Goal: Transaction & Acquisition: Purchase product/service

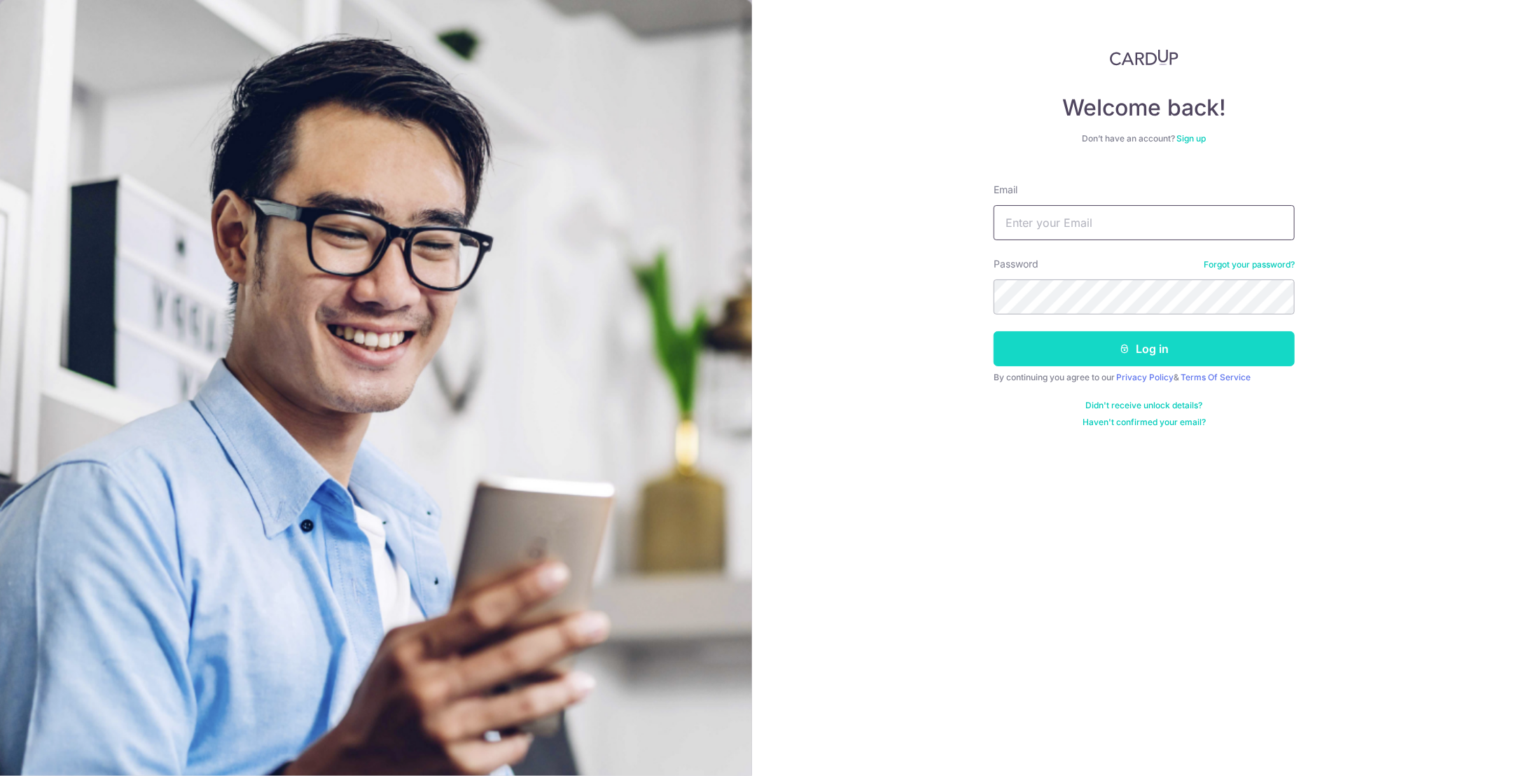
type input "faye@moya.com.sg"
click at [1181, 346] on button "Log in" at bounding box center [1144, 348] width 301 height 35
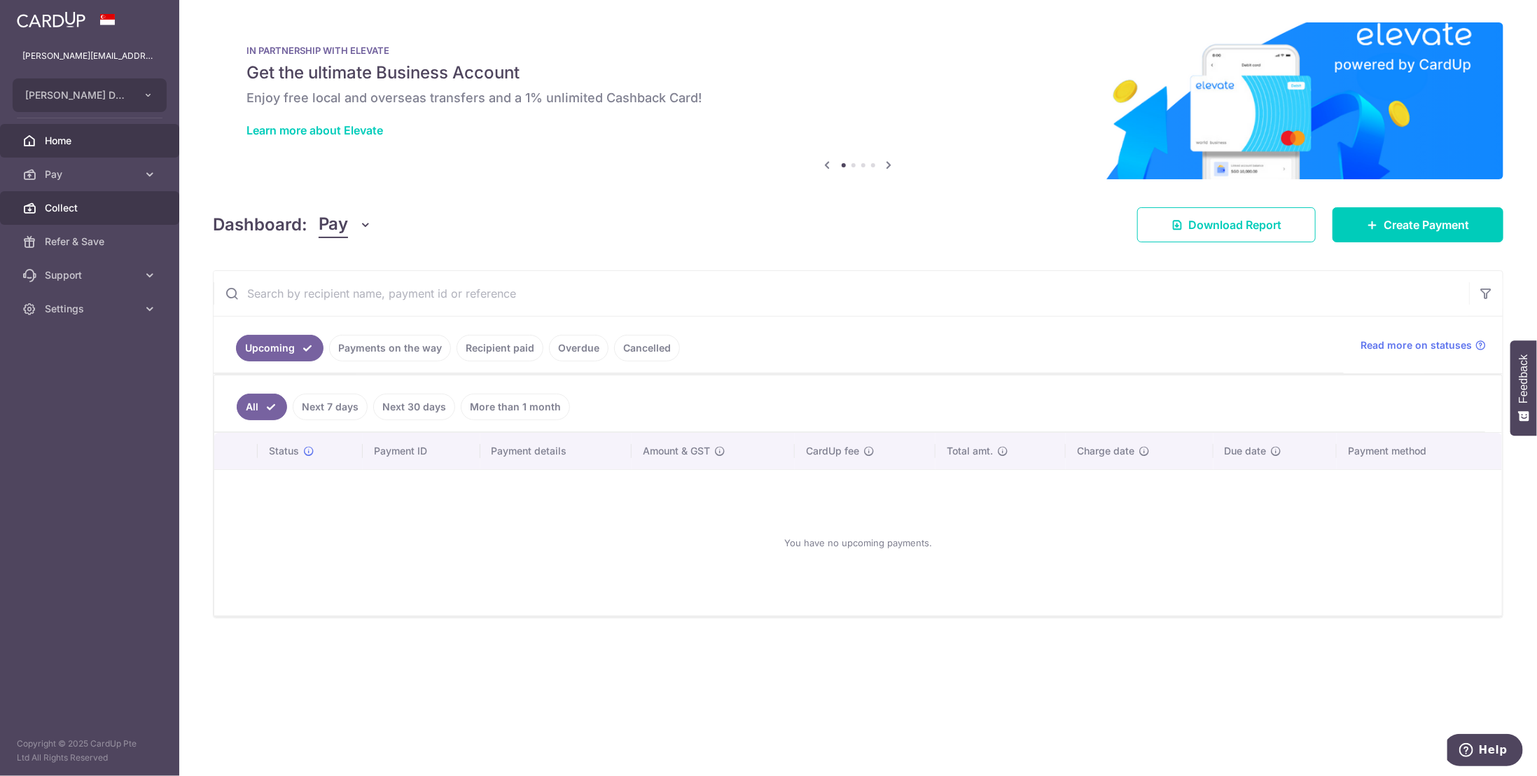
click at [74, 209] on span "Collect" at bounding box center [91, 208] width 92 height 14
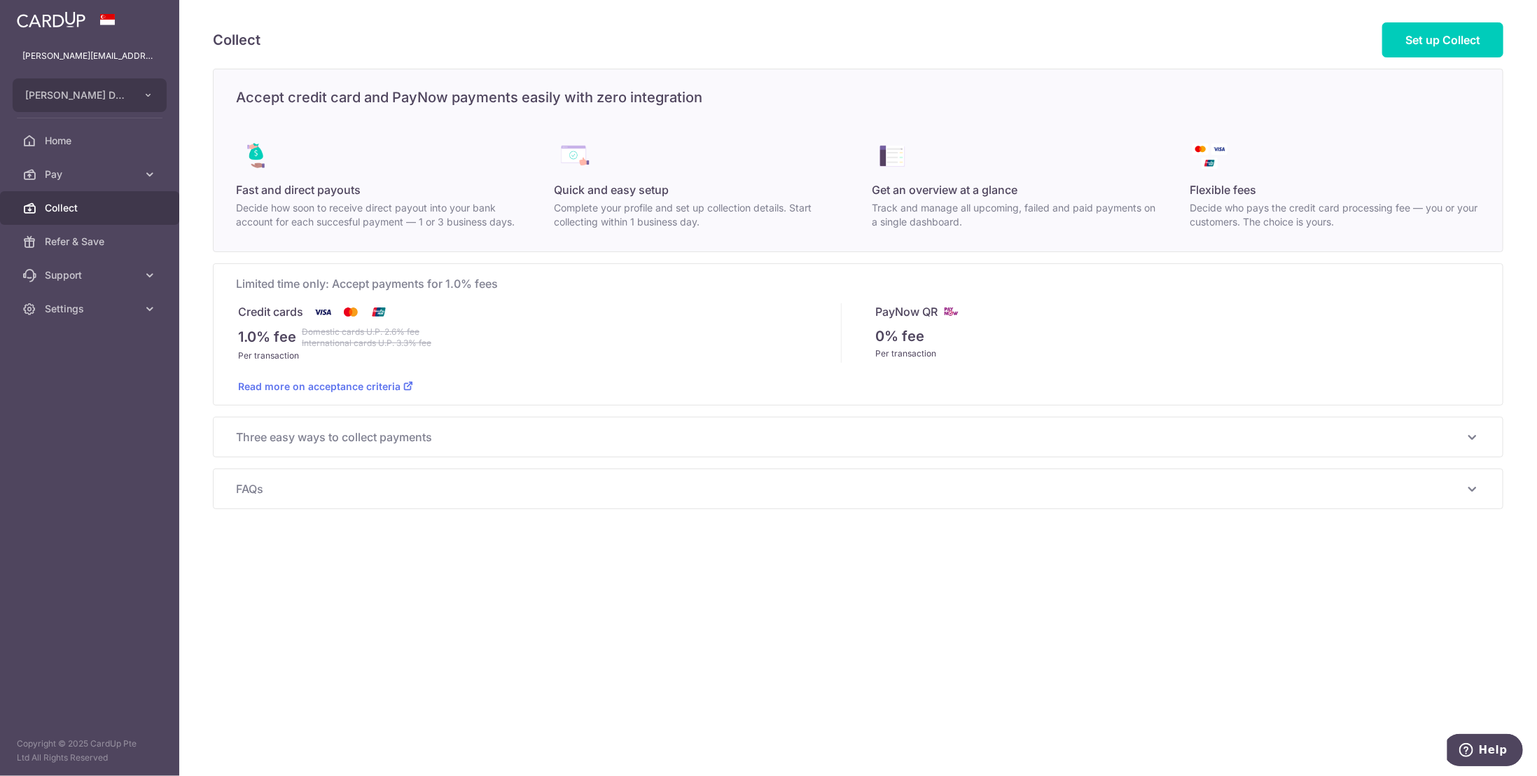
click at [410, 384] on icon at bounding box center [408, 386] width 10 height 10
click at [1471, 434] on icon at bounding box center [1472, 437] width 17 height 17
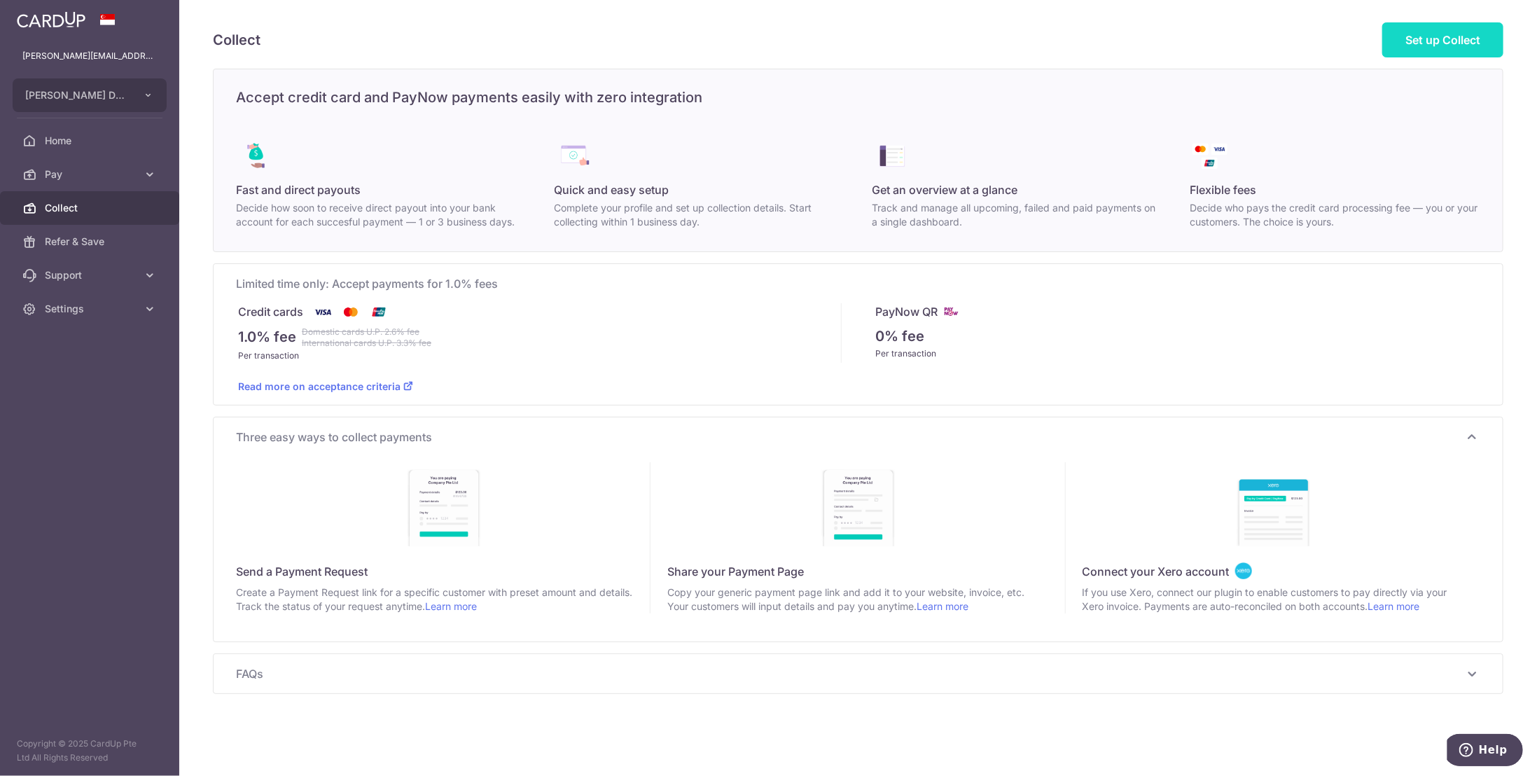
click at [1443, 46] on span "Set up Collect" at bounding box center [1442, 40] width 75 height 14
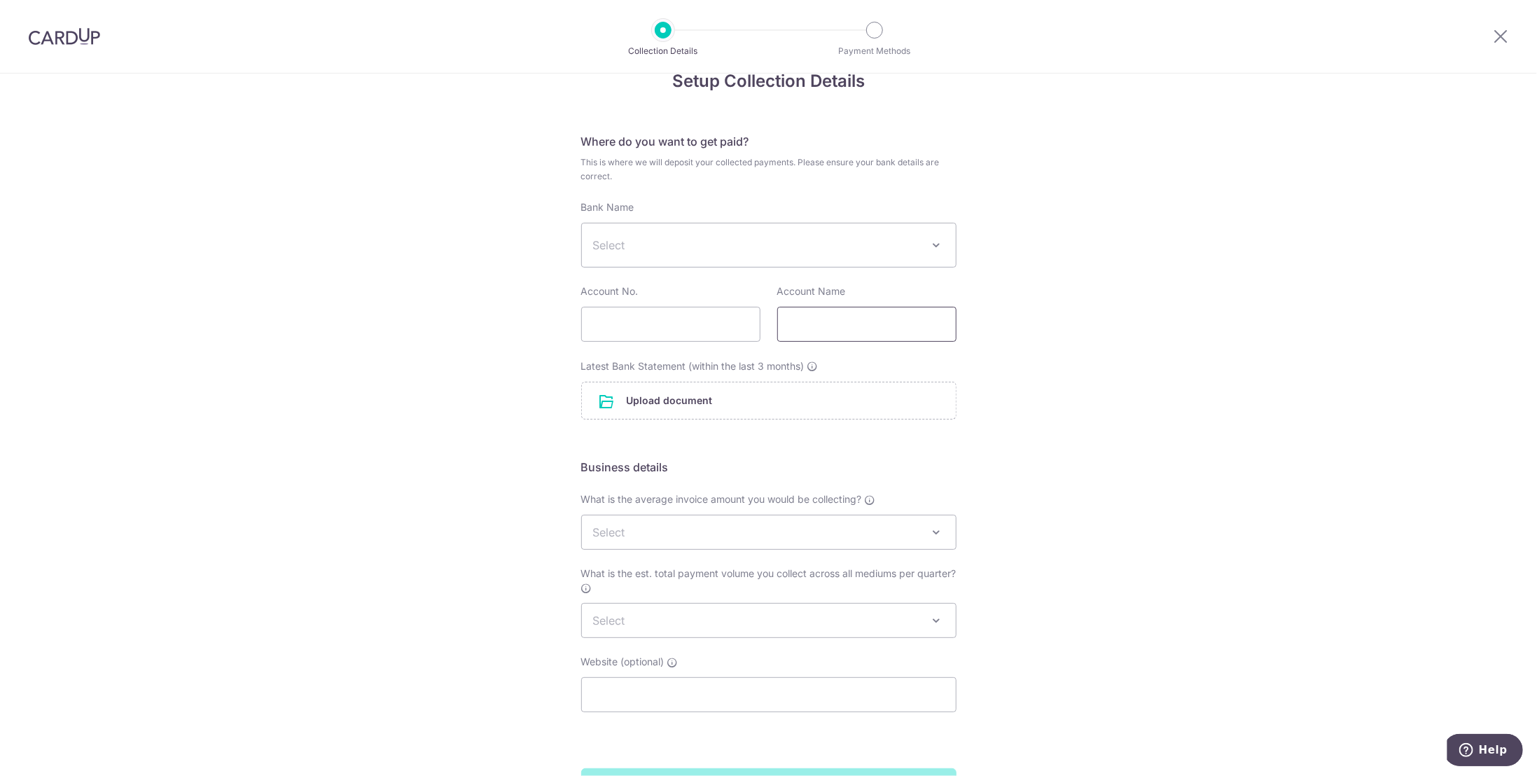
scroll to position [125, 0]
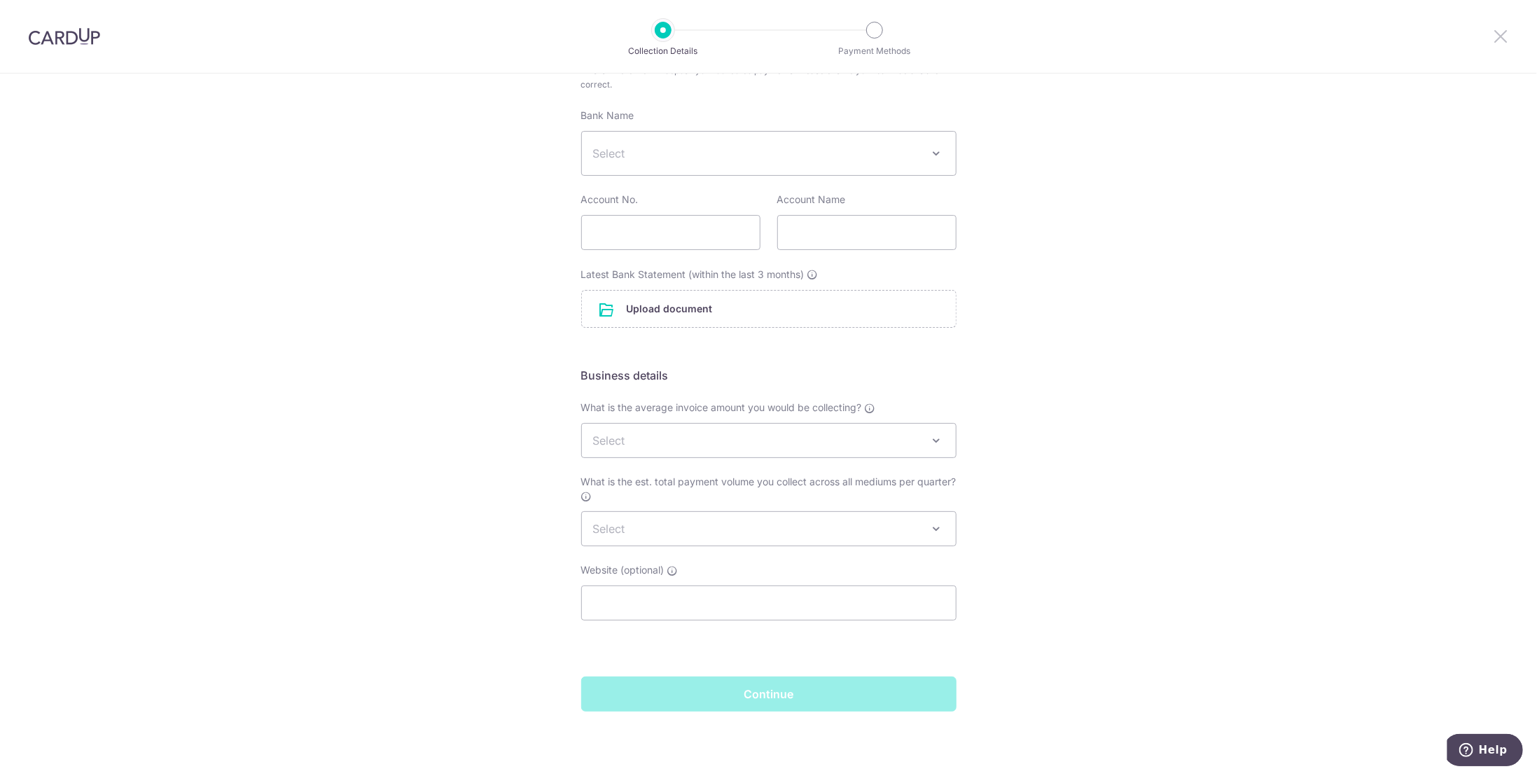
click at [1499, 34] on icon at bounding box center [1500, 36] width 17 height 18
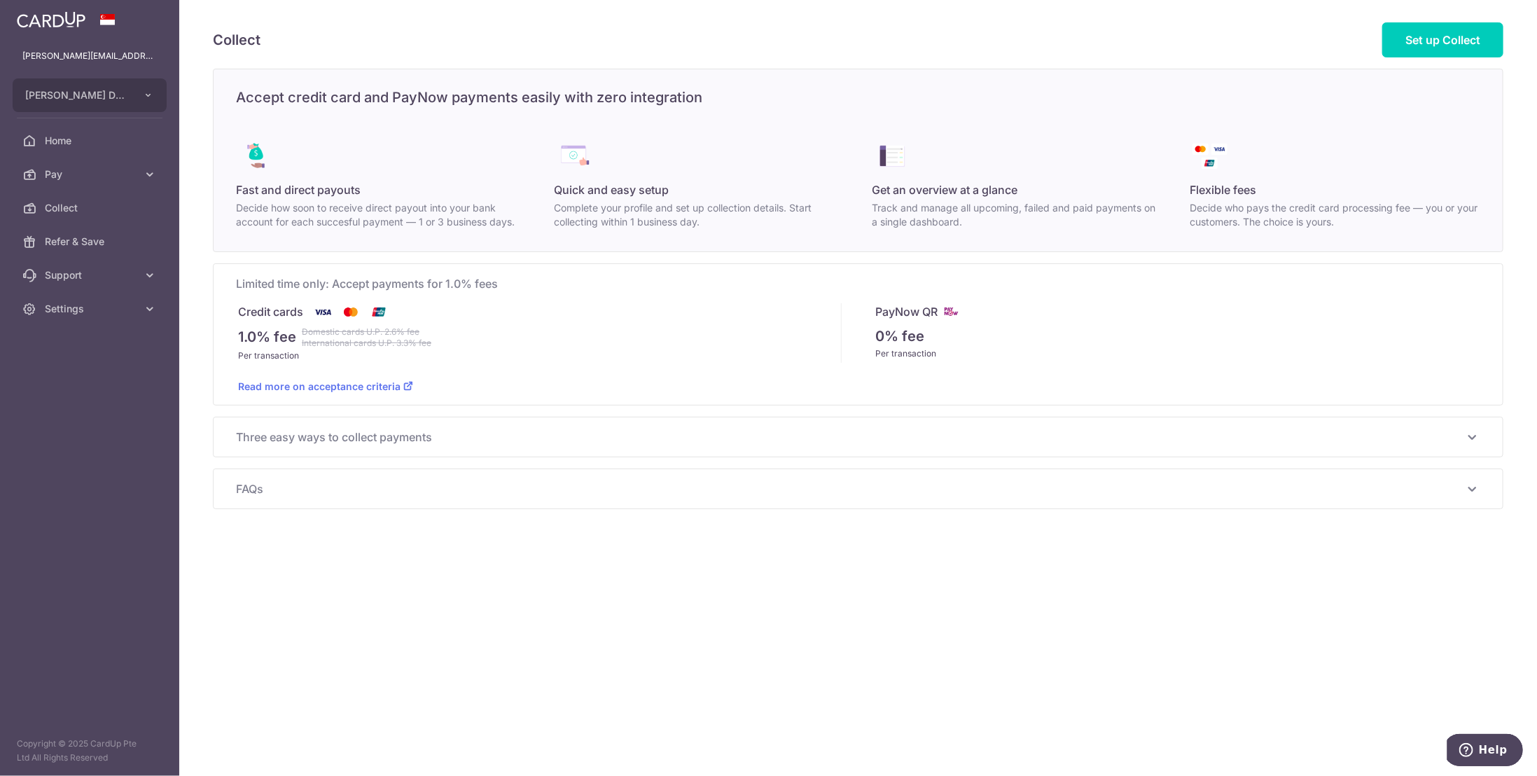
click at [903, 332] on p "0% fee" at bounding box center [899, 336] width 49 height 21
click at [68, 176] on span "Pay" at bounding box center [91, 174] width 92 height 14
click at [61, 174] on span "Pay" at bounding box center [91, 174] width 92 height 14
click at [56, 172] on span "Pay" at bounding box center [91, 174] width 92 height 14
click at [81, 207] on span "Payments" at bounding box center [91, 208] width 92 height 14
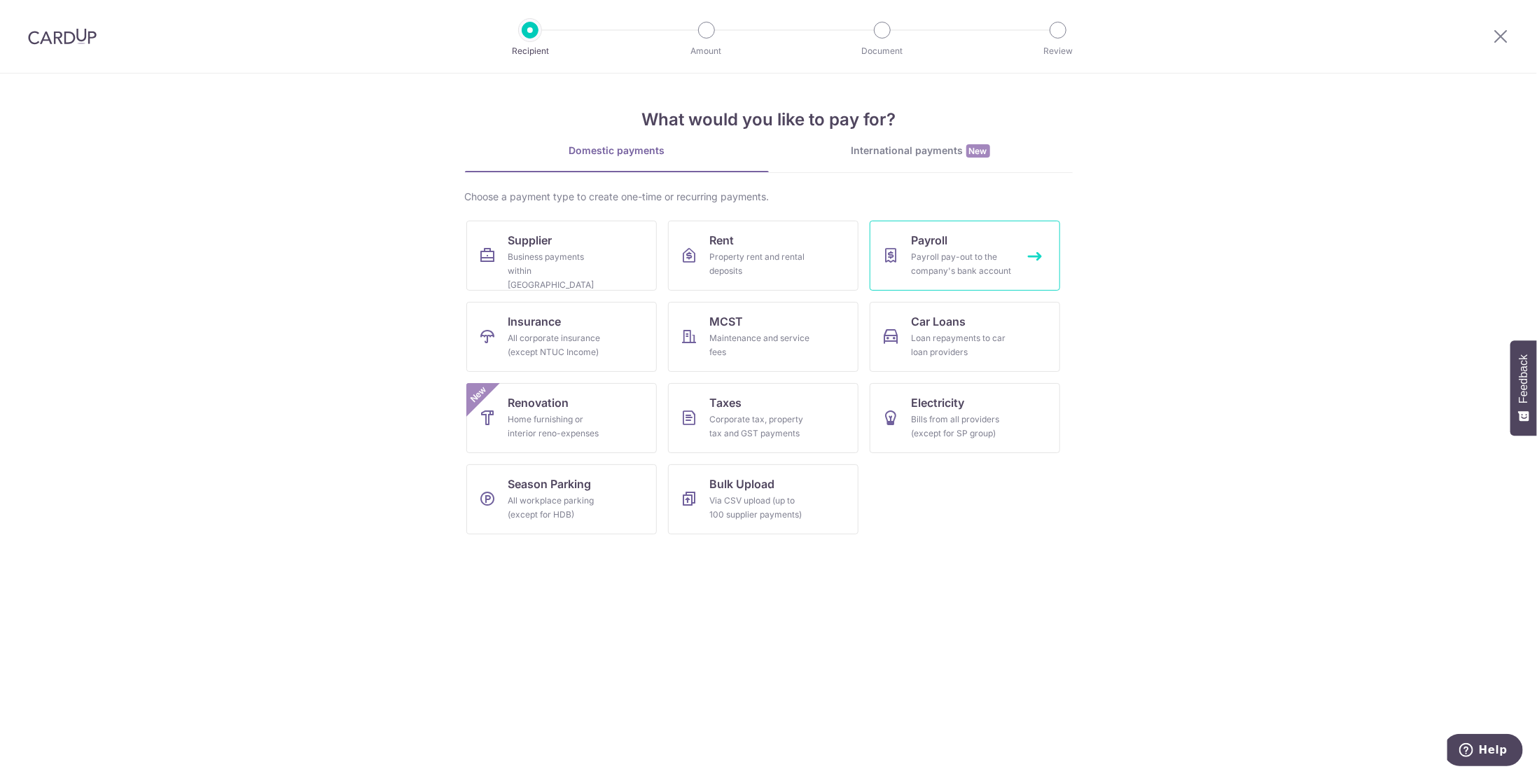
click at [955, 246] on link "Payroll Payroll pay-out to the company's bank account" at bounding box center [965, 256] width 190 height 70
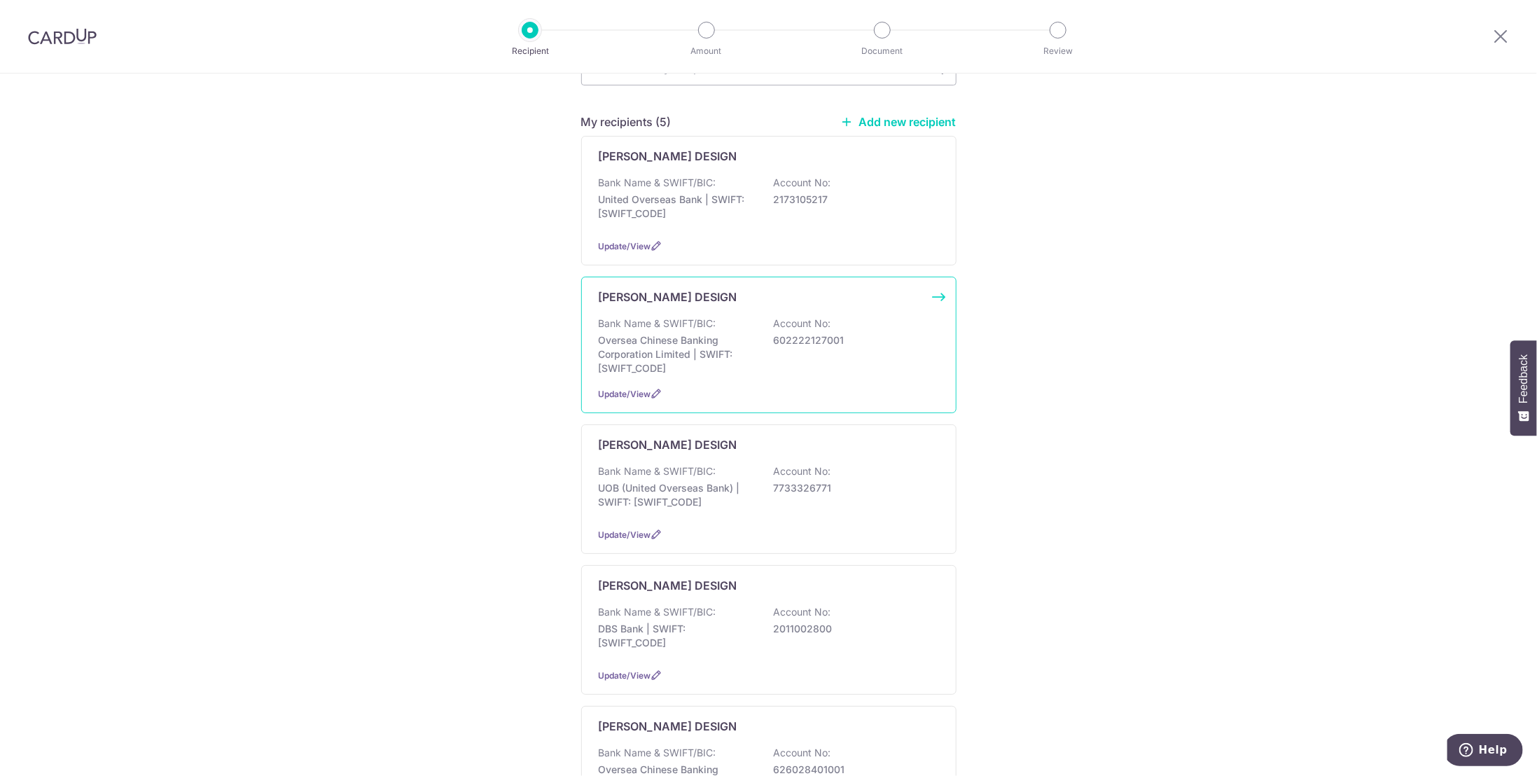
scroll to position [305, 0]
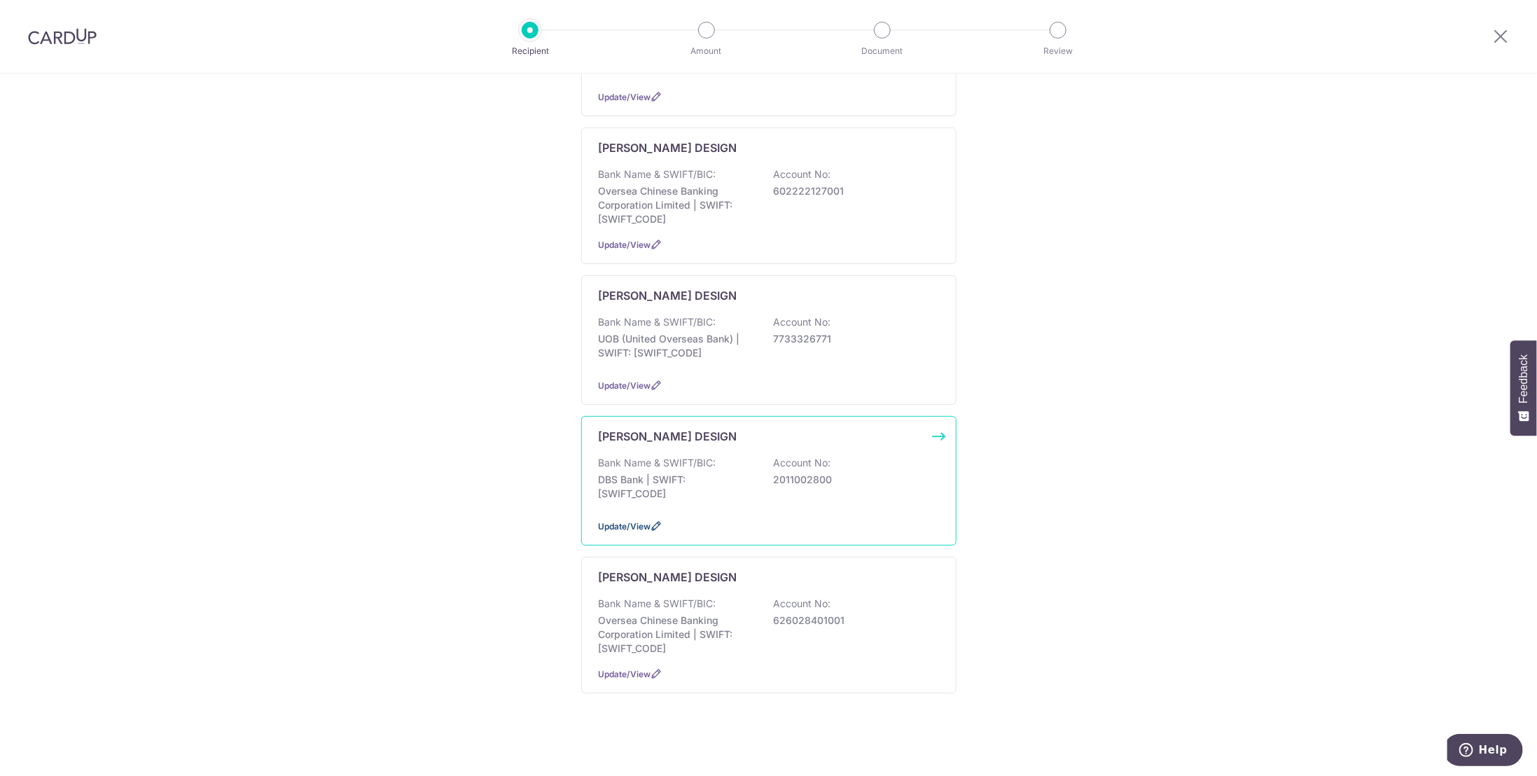
click at [616, 521] on span "Update/View" at bounding box center [625, 526] width 53 height 11
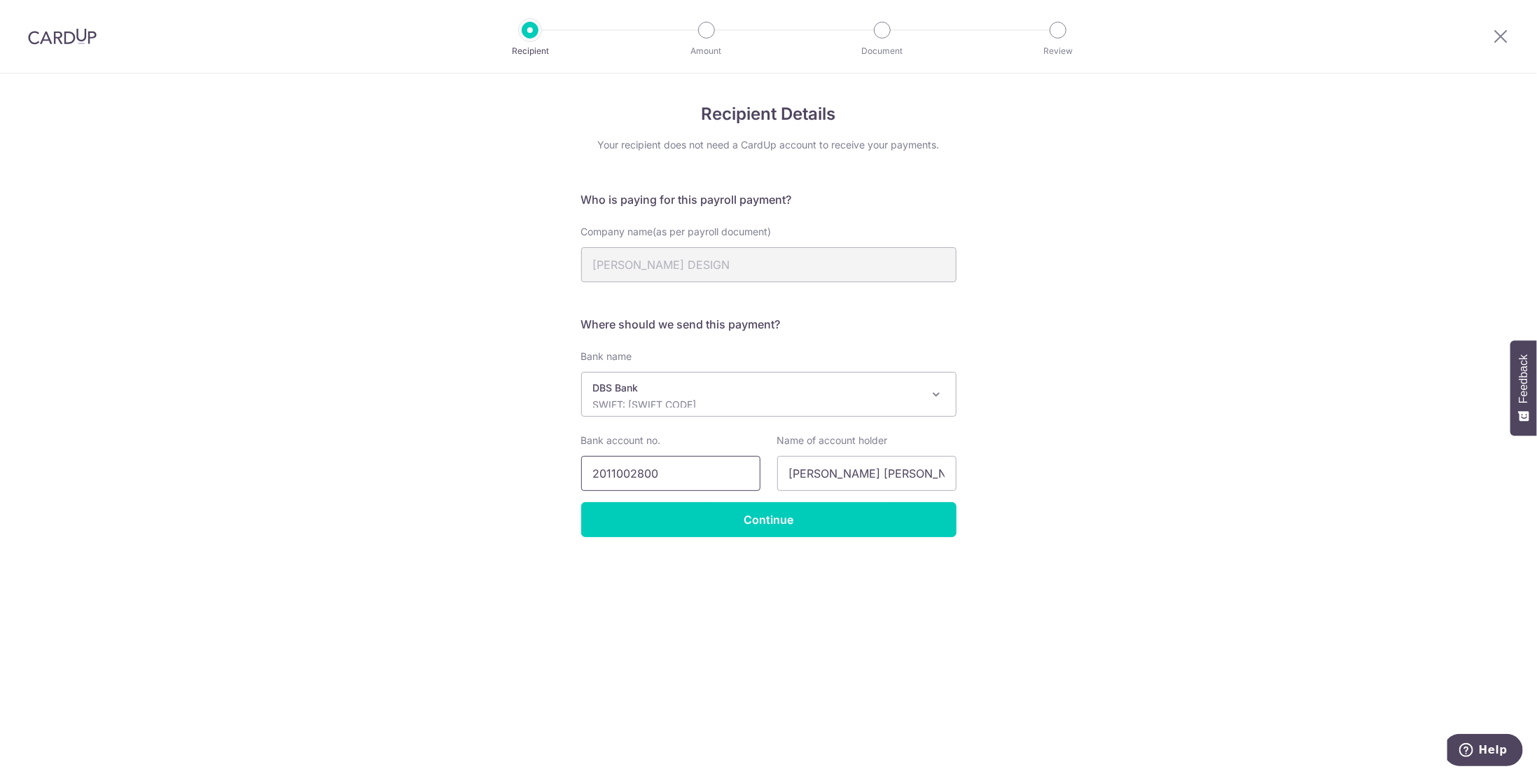
drag, startPoint x: 652, startPoint y: 474, endPoint x: 508, endPoint y: 471, distance: 143.6
click at [508, 471] on div "Recipient Details Your recipient does not need a CardUp account to receive your…" at bounding box center [768, 425] width 1537 height 702
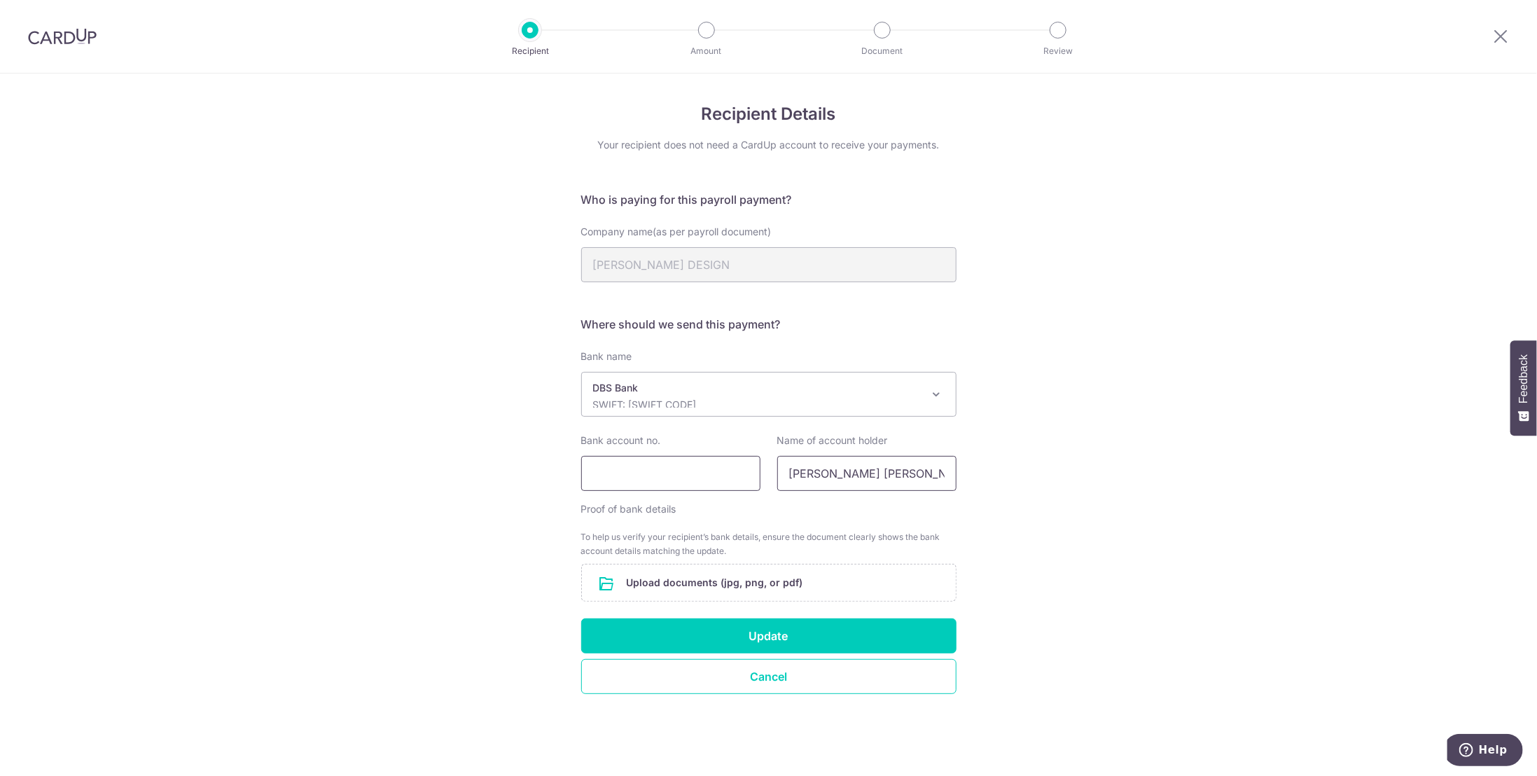
drag, startPoint x: 910, startPoint y: 469, endPoint x: 672, endPoint y: 461, distance: 238.2
click at [672, 461] on div "Bank account no. Name of account holder Chan Jia Qi Audrey" at bounding box center [769, 461] width 392 height 57
click at [1015, 477] on div "Recipient Details Your recipient does not need a CardUp account to receive your…" at bounding box center [768, 425] width 1537 height 702
click at [759, 671] on button "Cancel" at bounding box center [768, 676] width 375 height 35
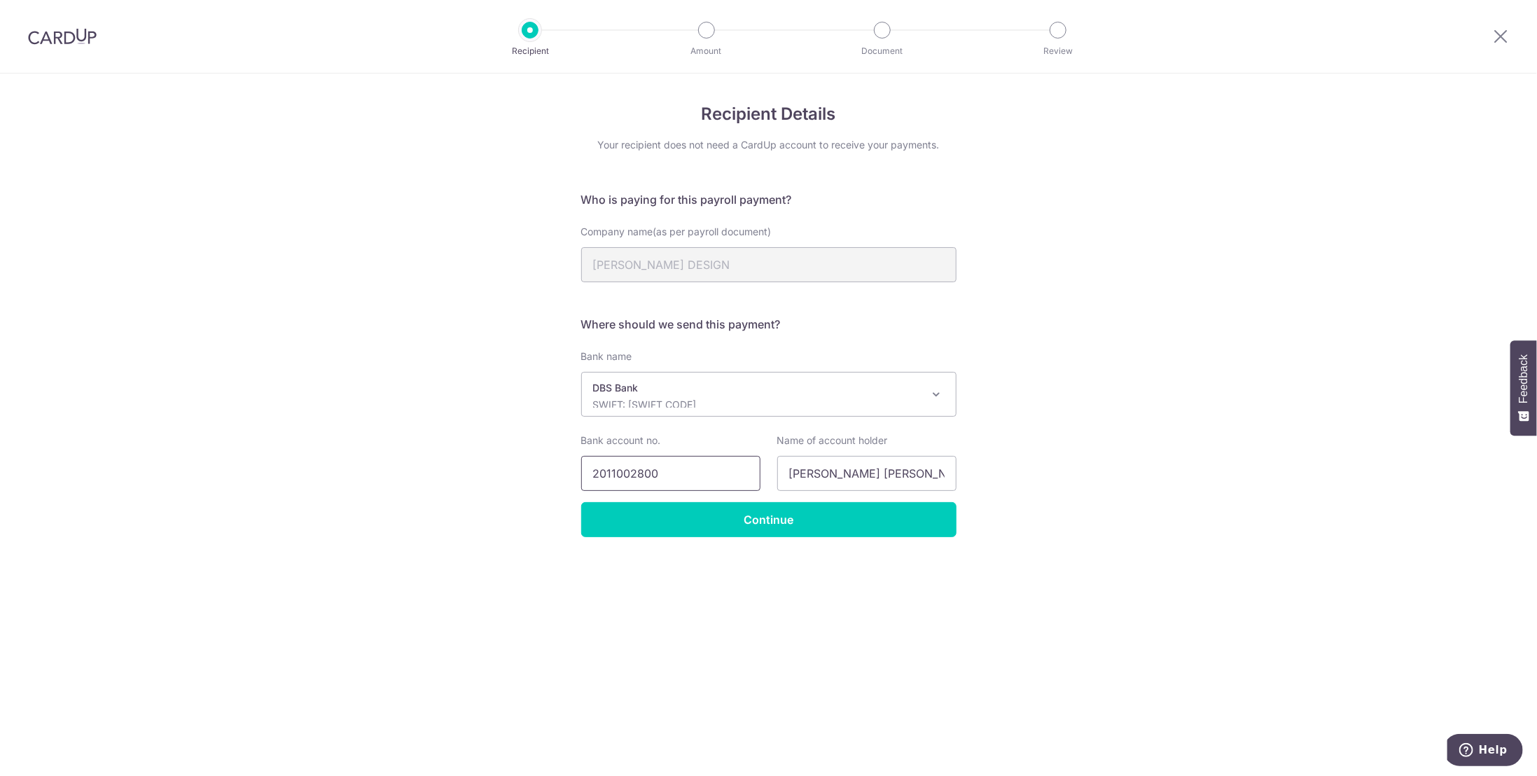
click at [667, 470] on input "2011002800" at bounding box center [670, 473] width 179 height 35
drag, startPoint x: 662, startPoint y: 471, endPoint x: 482, endPoint y: 466, distance: 179.3
click at [482, 466] on div "Recipient Details Your recipient does not need a CardUp account to receive your…" at bounding box center [768, 425] width 1537 height 702
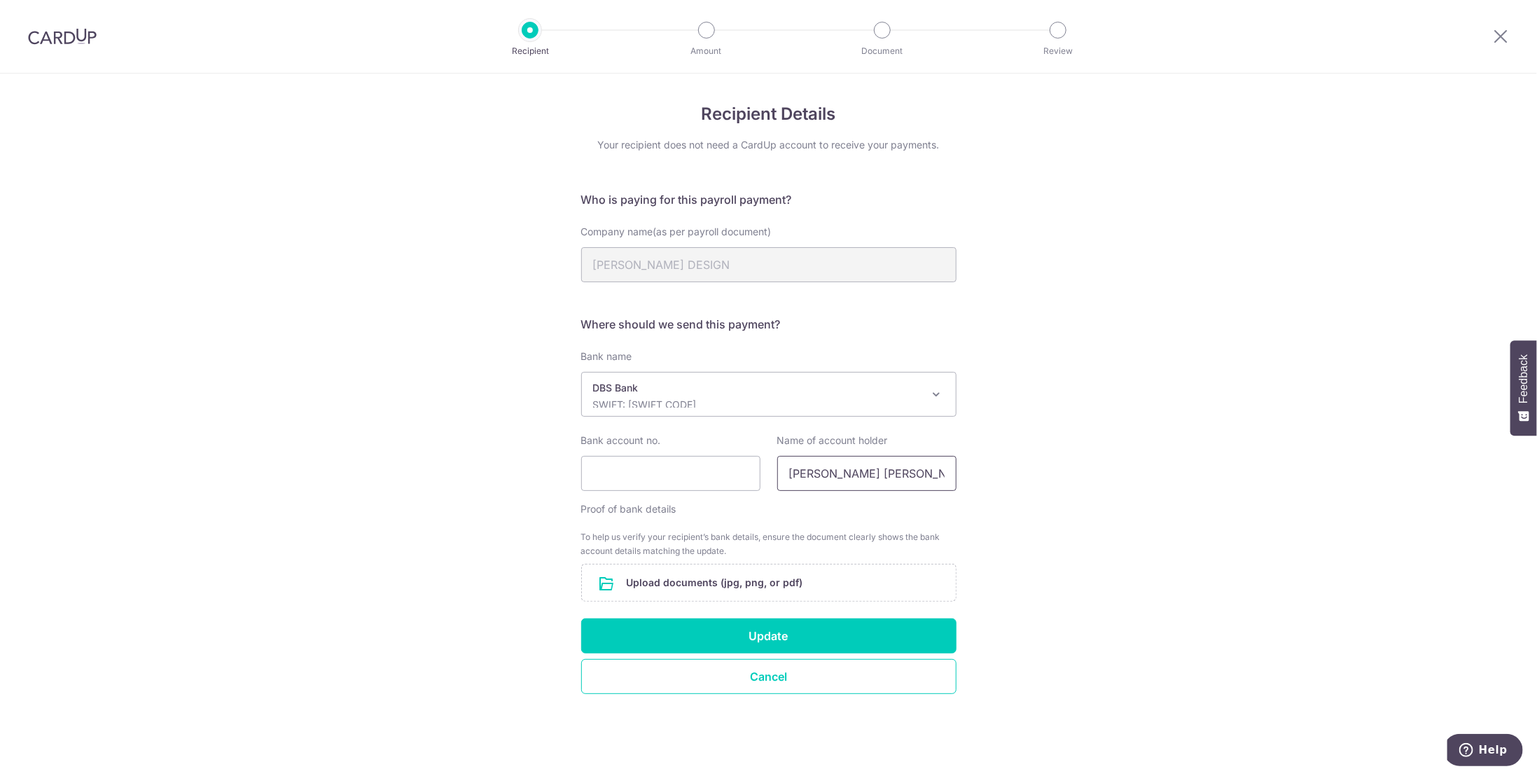
drag, startPoint x: 911, startPoint y: 469, endPoint x: 765, endPoint y: 479, distance: 146.7
click at [765, 479] on div "Bank account no. Name of account holder Chan Jia Qi Audrey" at bounding box center [769, 461] width 392 height 57
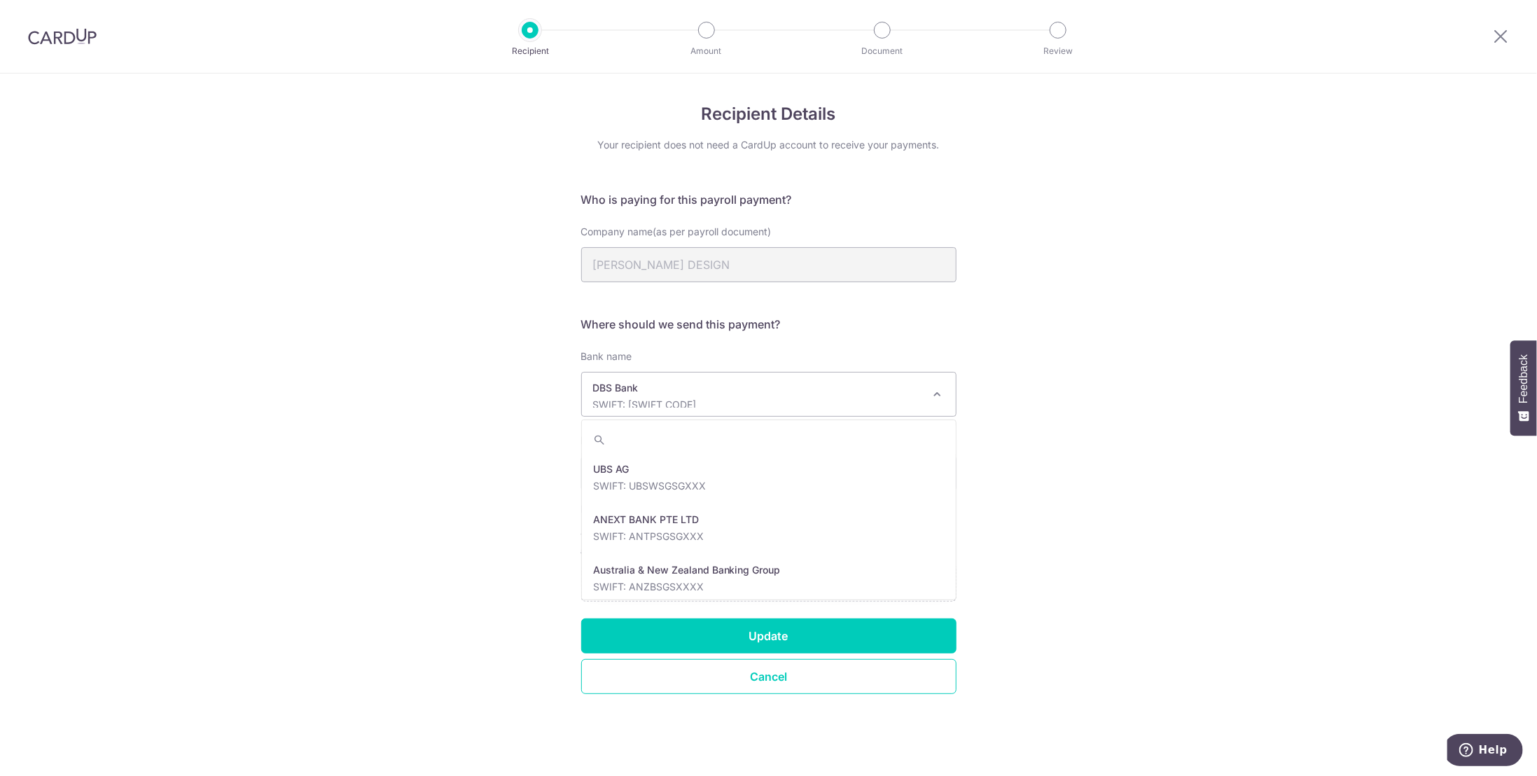
click at [940, 396] on span at bounding box center [937, 394] width 17 height 17
drag, startPoint x: 733, startPoint y: 398, endPoint x: 699, endPoint y: 405, distance: 34.9
click at [699, 405] on p "SWIFT: DBSSSGSGXXX" at bounding box center [757, 405] width 329 height 14
click at [702, 404] on p "SWIFT: DBSSSGSGXXX" at bounding box center [757, 405] width 329 height 14
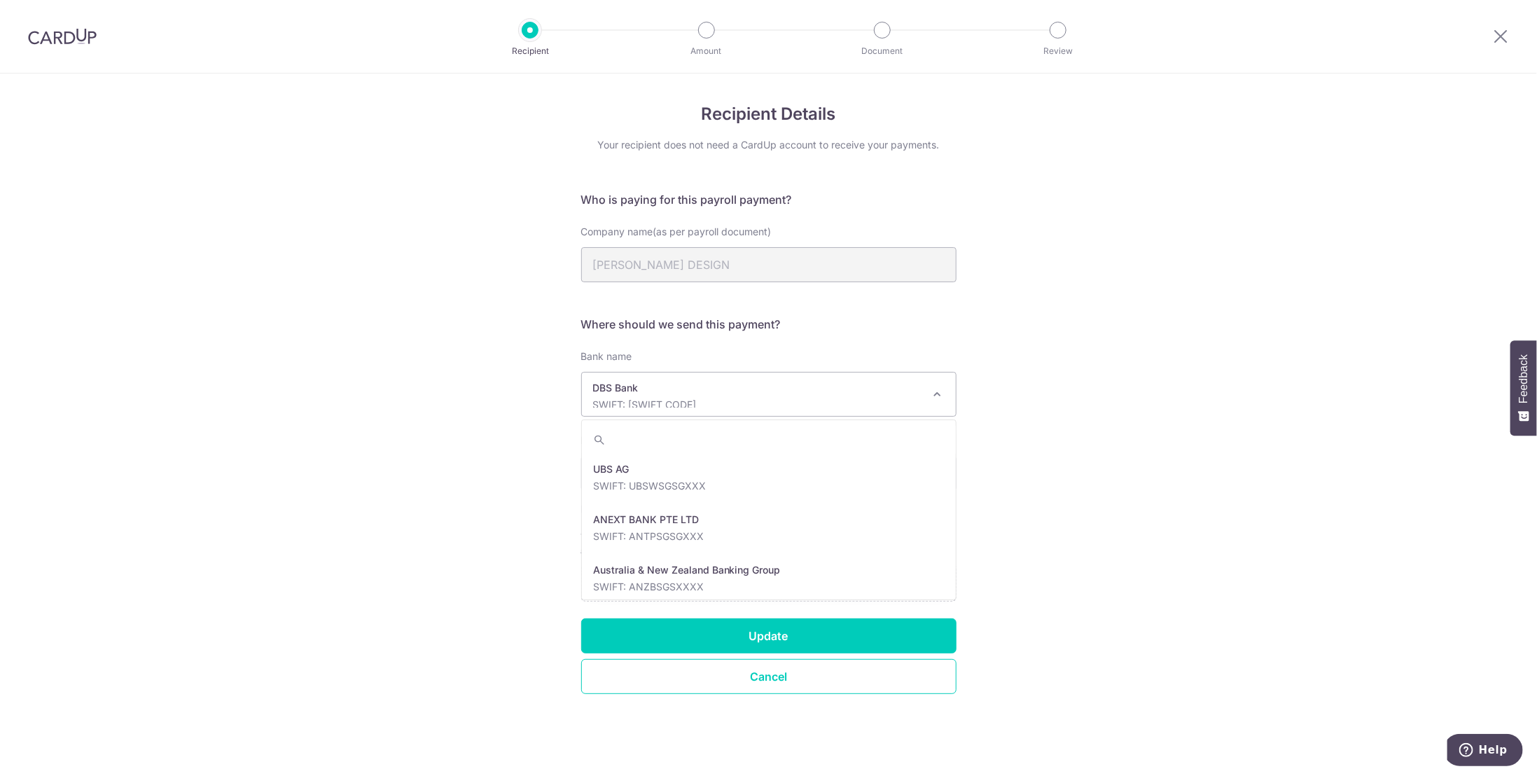
scroll to position [1193, 0]
click at [662, 389] on p "DBS Bank" at bounding box center [757, 388] width 329 height 14
click at [939, 394] on span at bounding box center [937, 394] width 17 height 17
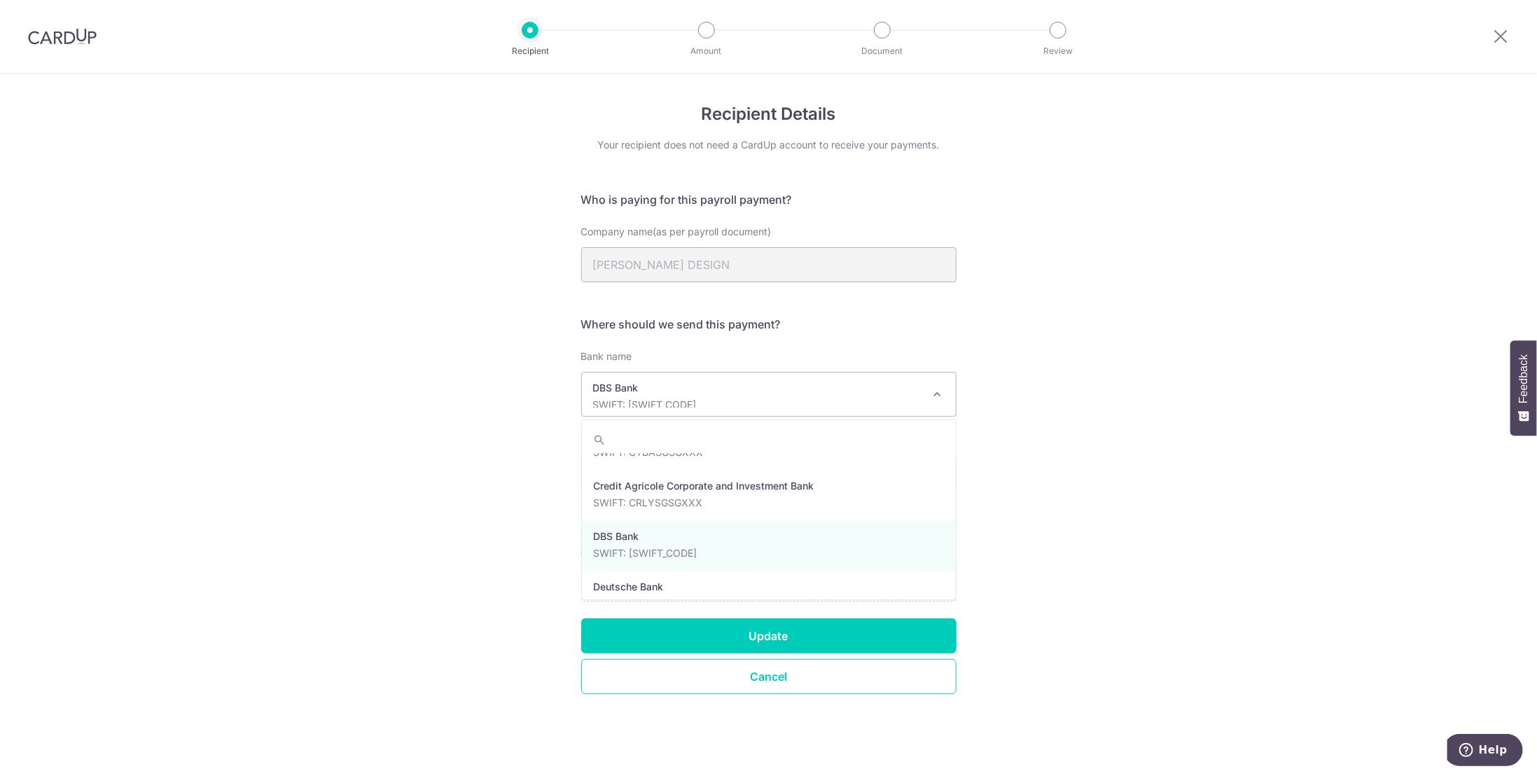
click at [934, 394] on span at bounding box center [937, 394] width 17 height 17
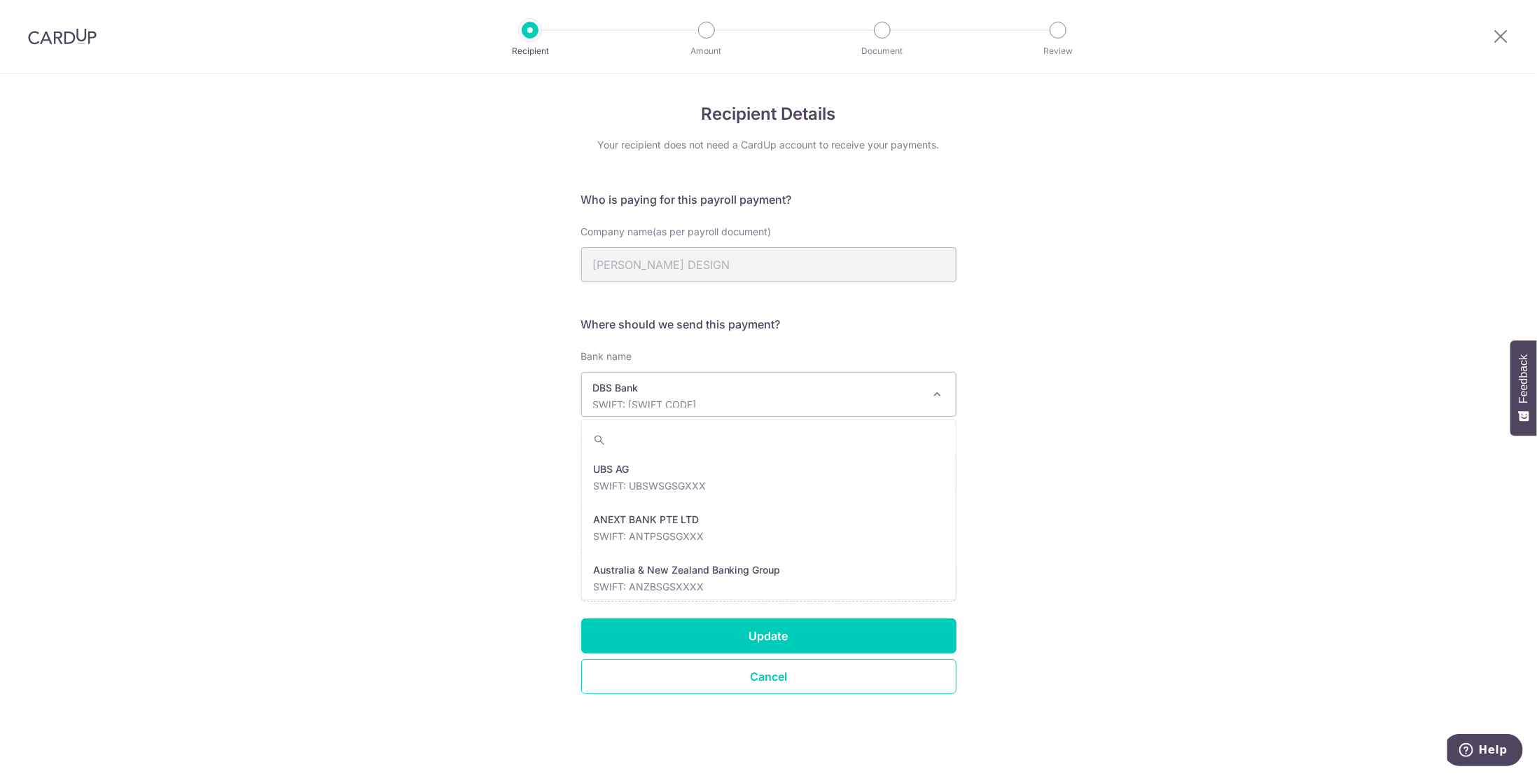
click at [934, 394] on span at bounding box center [937, 394] width 17 height 17
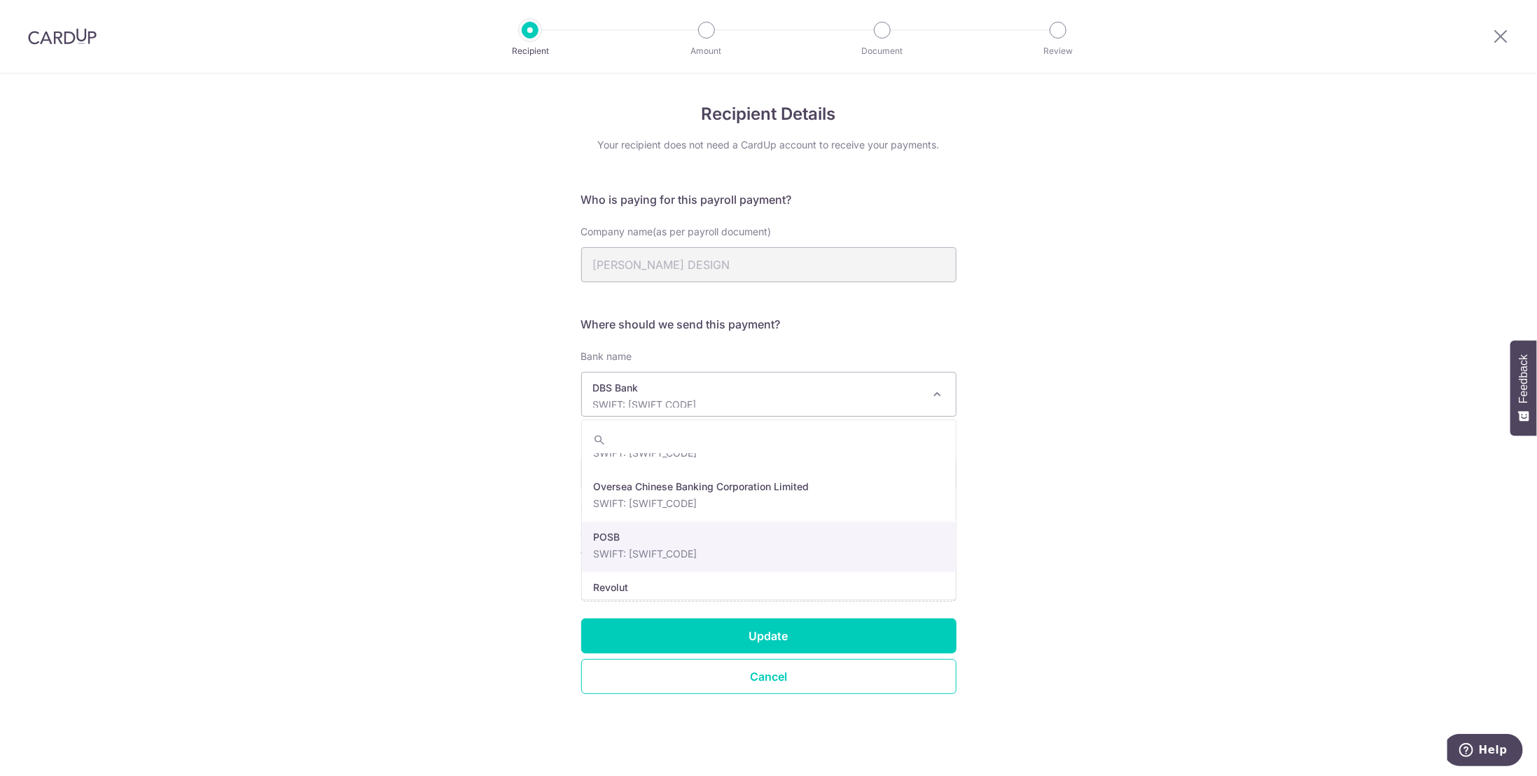
scroll to position [2448, 0]
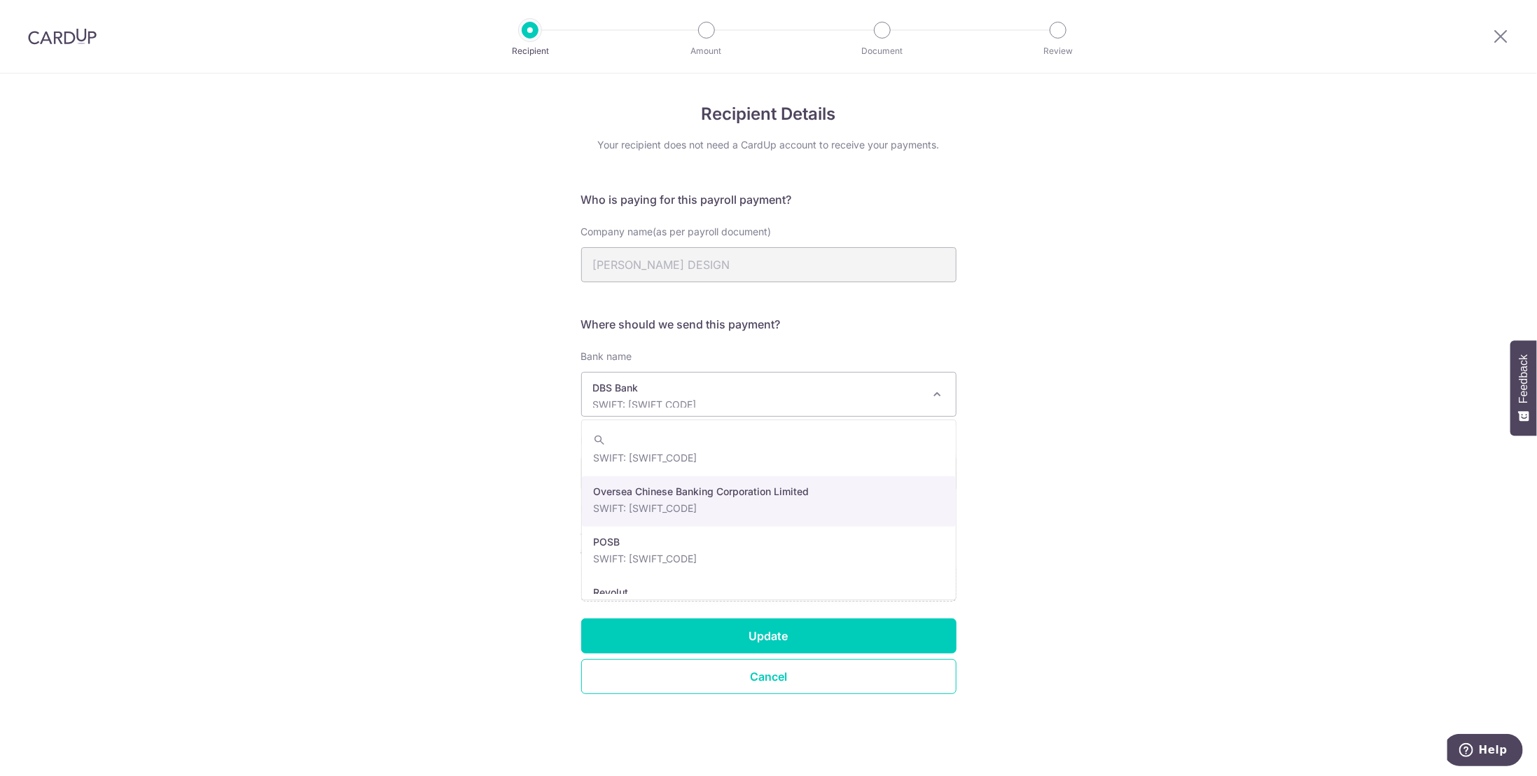
select select "12"
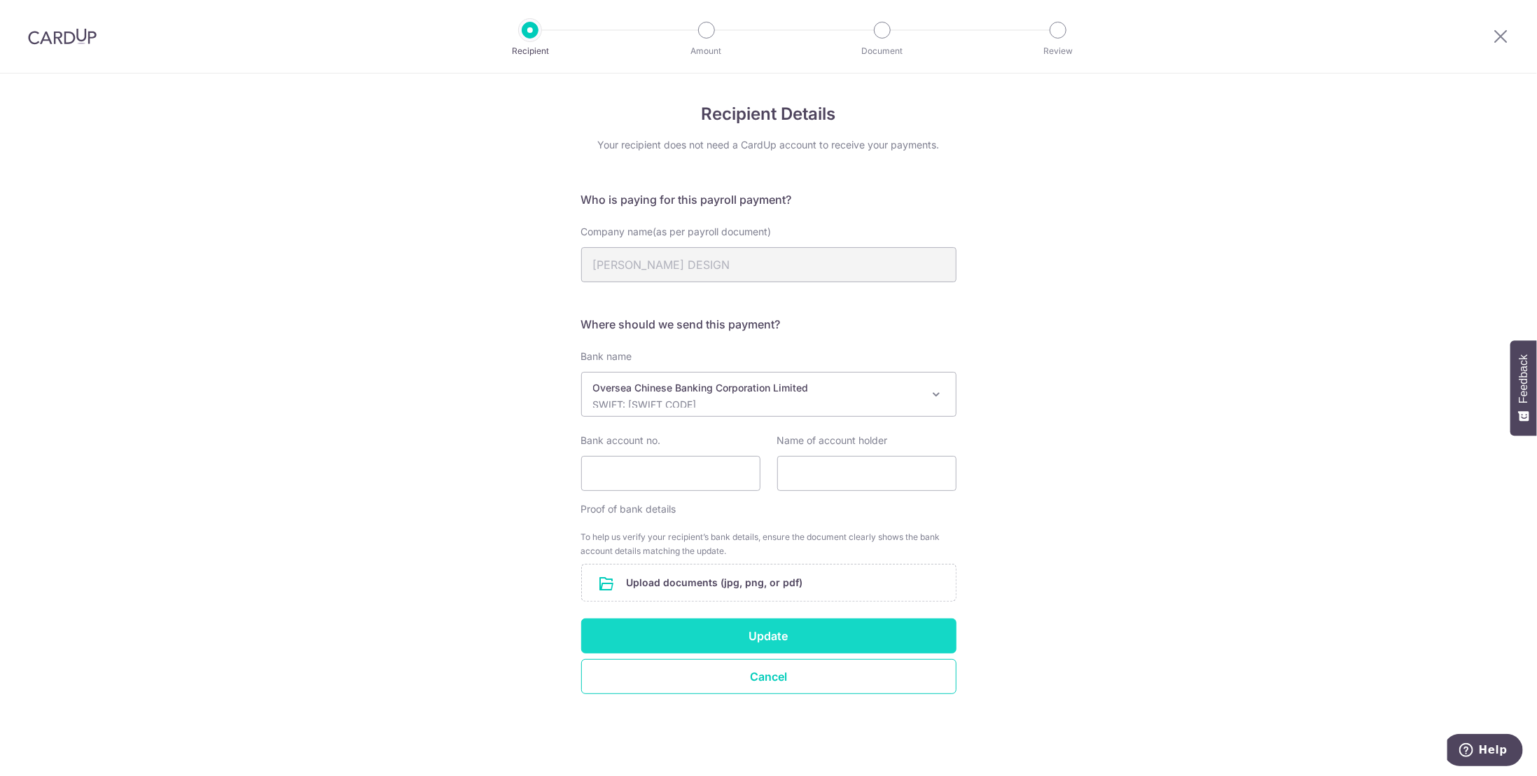
click at [773, 640] on button "Update" at bounding box center [768, 635] width 375 height 35
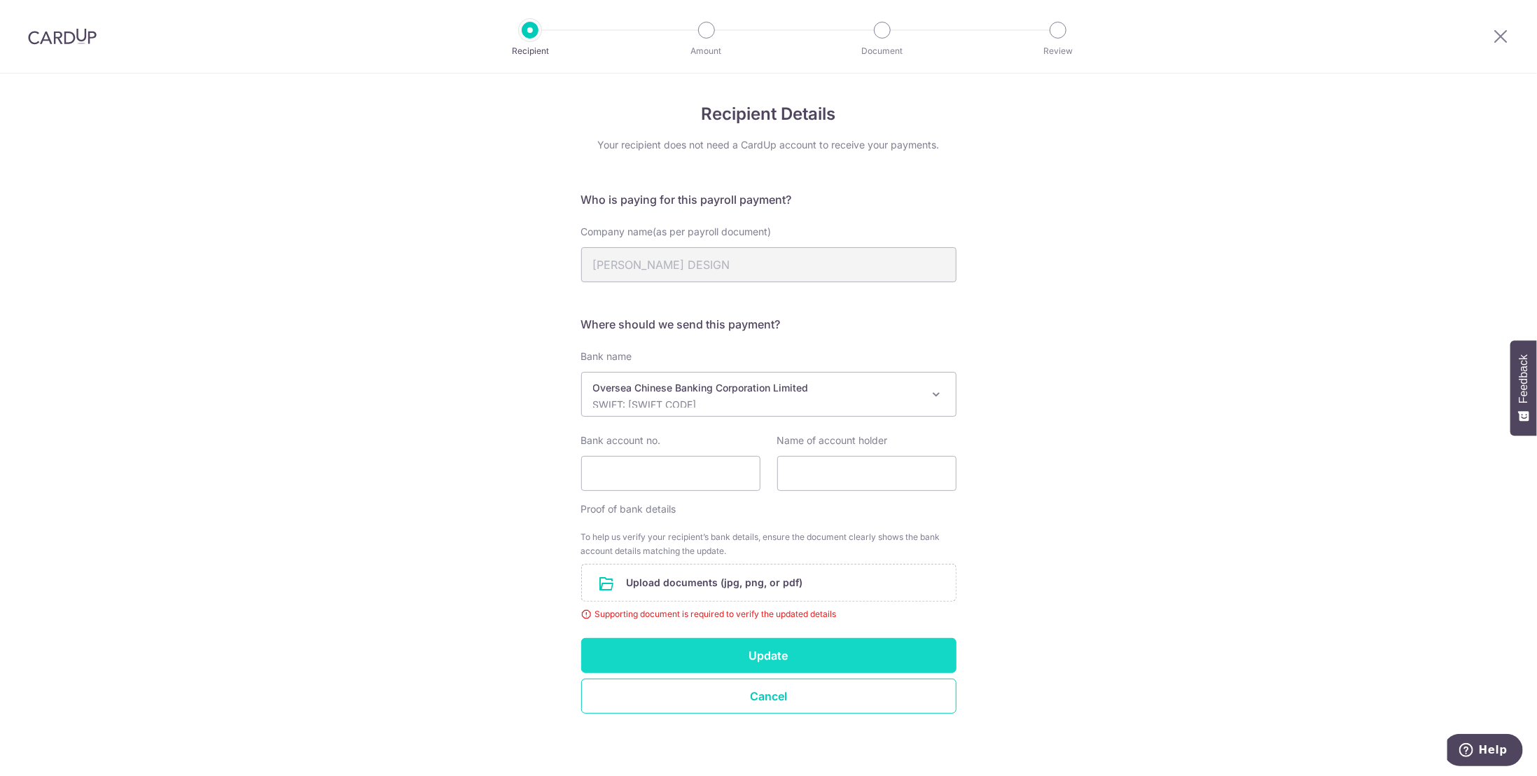
click at [778, 657] on button "Update" at bounding box center [768, 655] width 375 height 35
click at [990, 621] on div "Recipient Details Your recipient does not need a CardUp account to receive your…" at bounding box center [768, 427] width 1537 height 706
click at [1508, 36] on icon at bounding box center [1500, 36] width 17 height 18
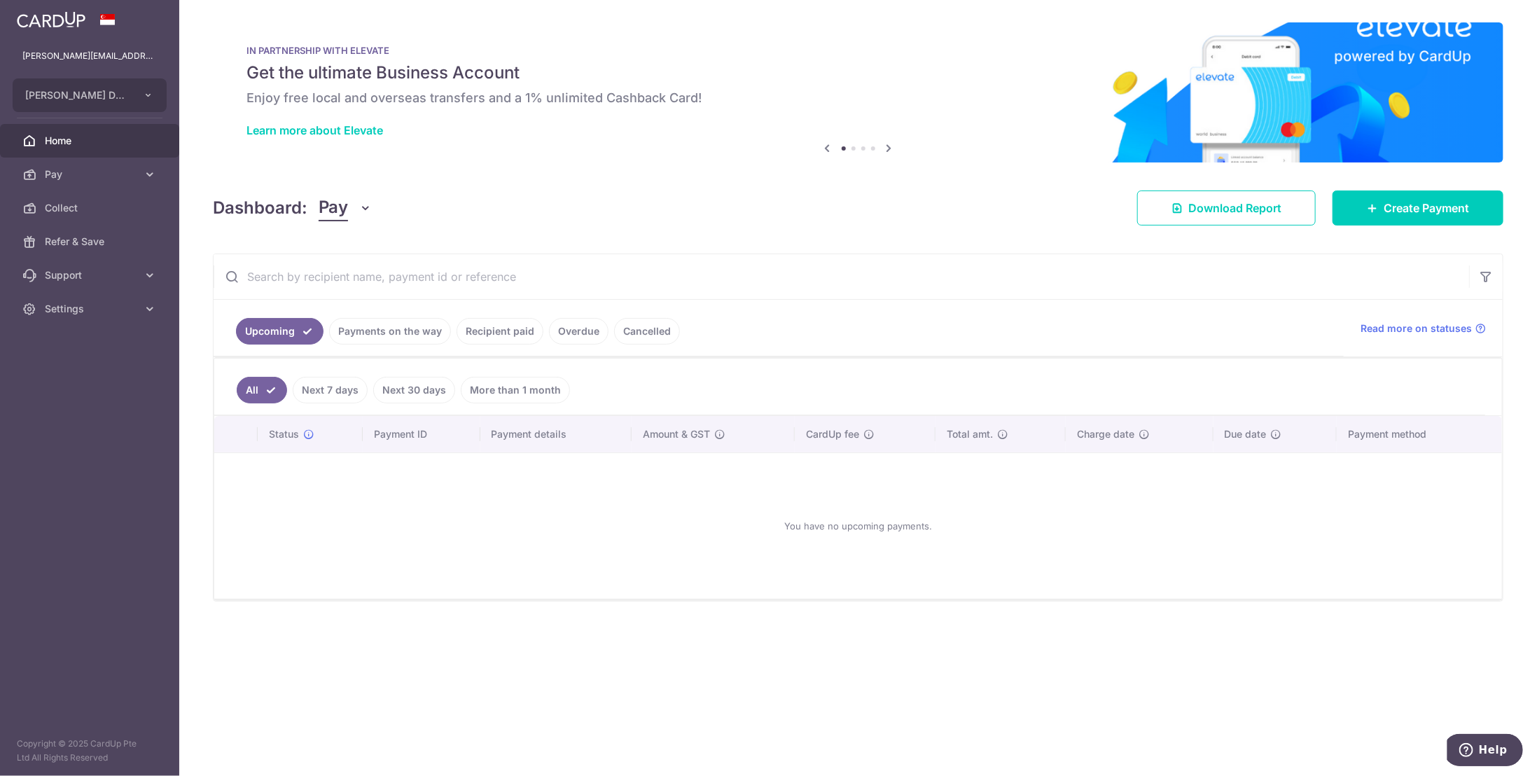
click at [362, 206] on icon "button" at bounding box center [366, 208] width 14 height 14
click at [1424, 207] on span "Create Payment" at bounding box center [1426, 208] width 85 height 17
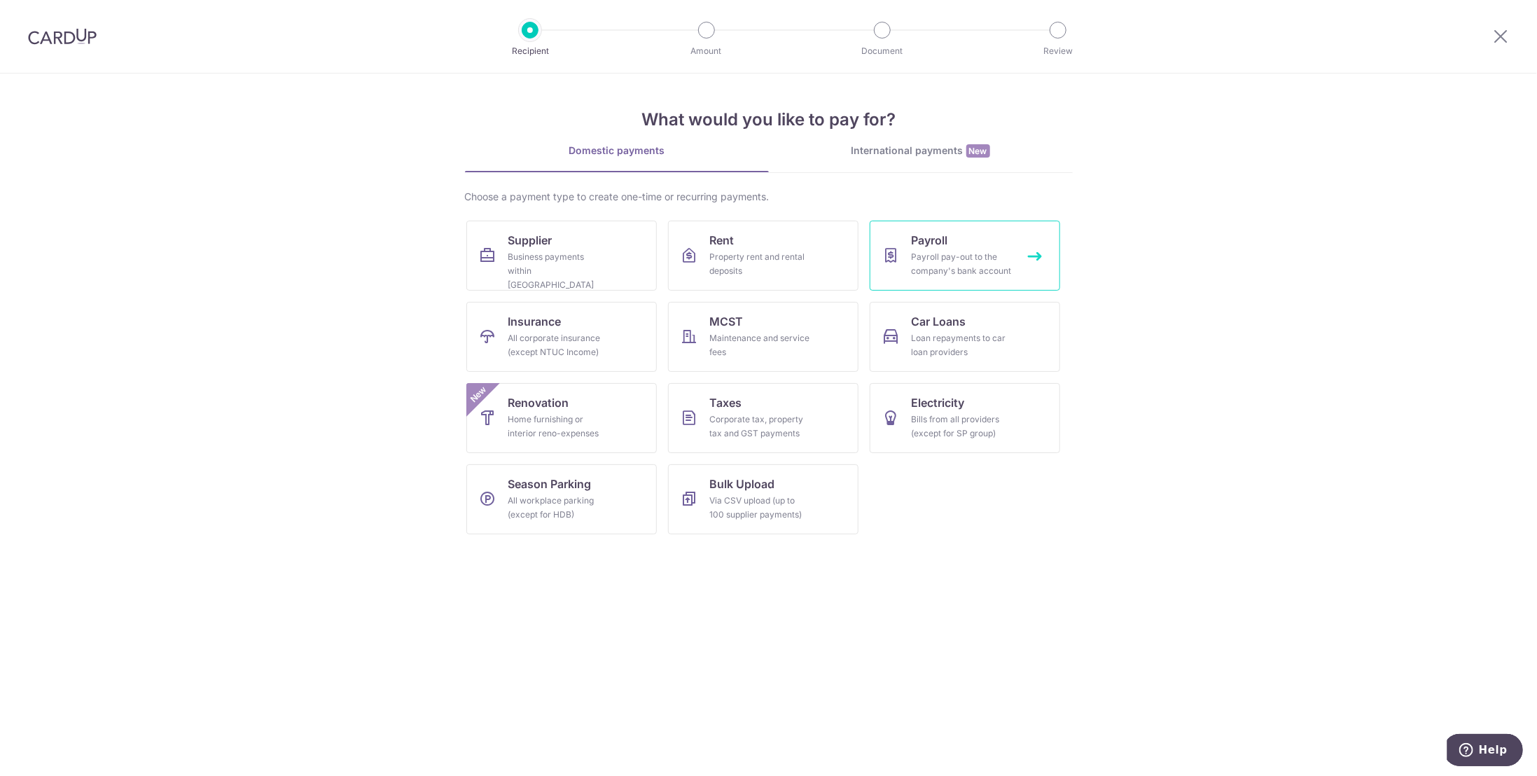
click at [947, 250] on div "Payroll pay-out to the company's bank account" at bounding box center [962, 264] width 101 height 28
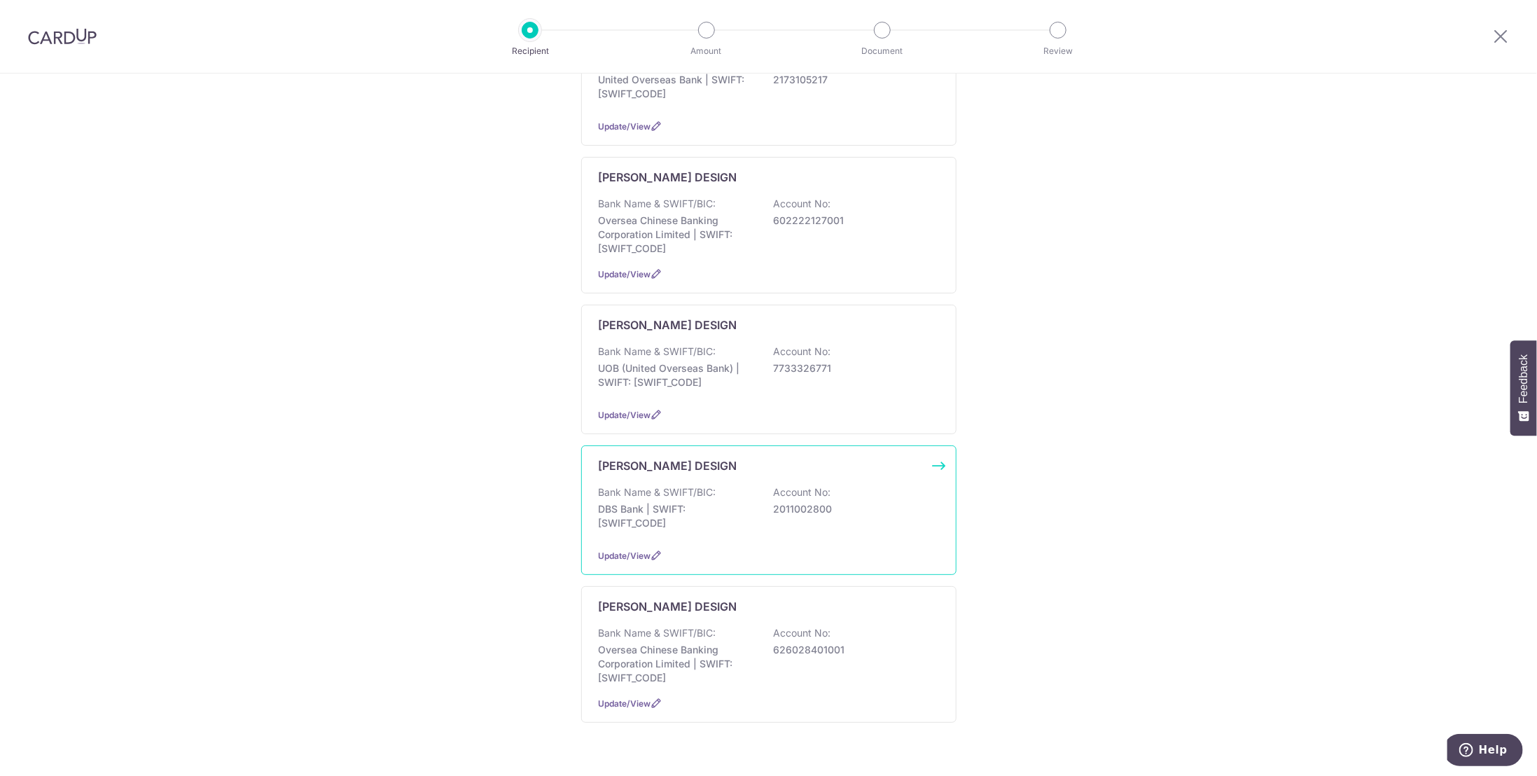
scroll to position [305, 0]
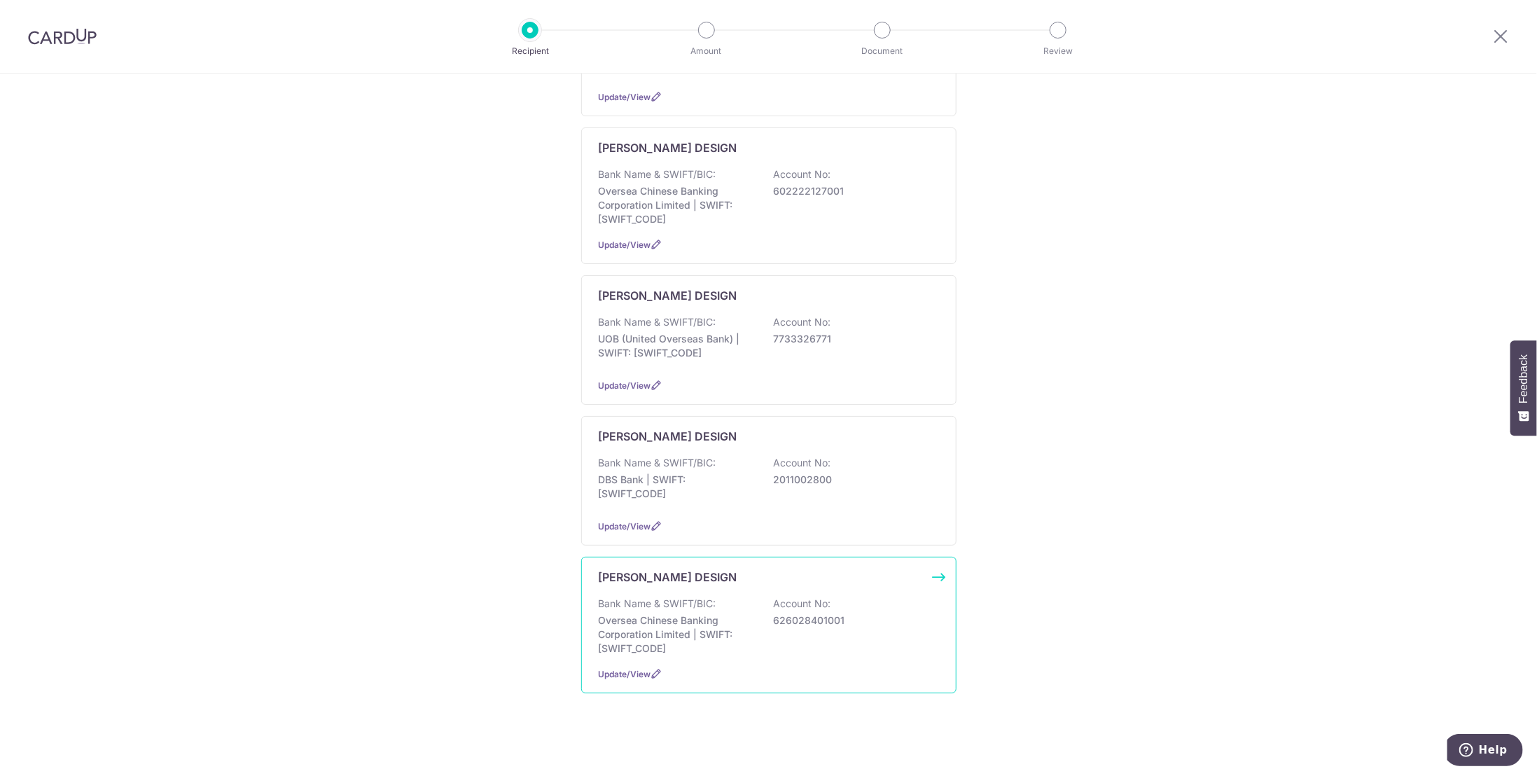
click at [690, 638] on p "Oversea Chinese Banking Corporation Limited | SWIFT: [SWIFT_CODE]" at bounding box center [677, 634] width 157 height 42
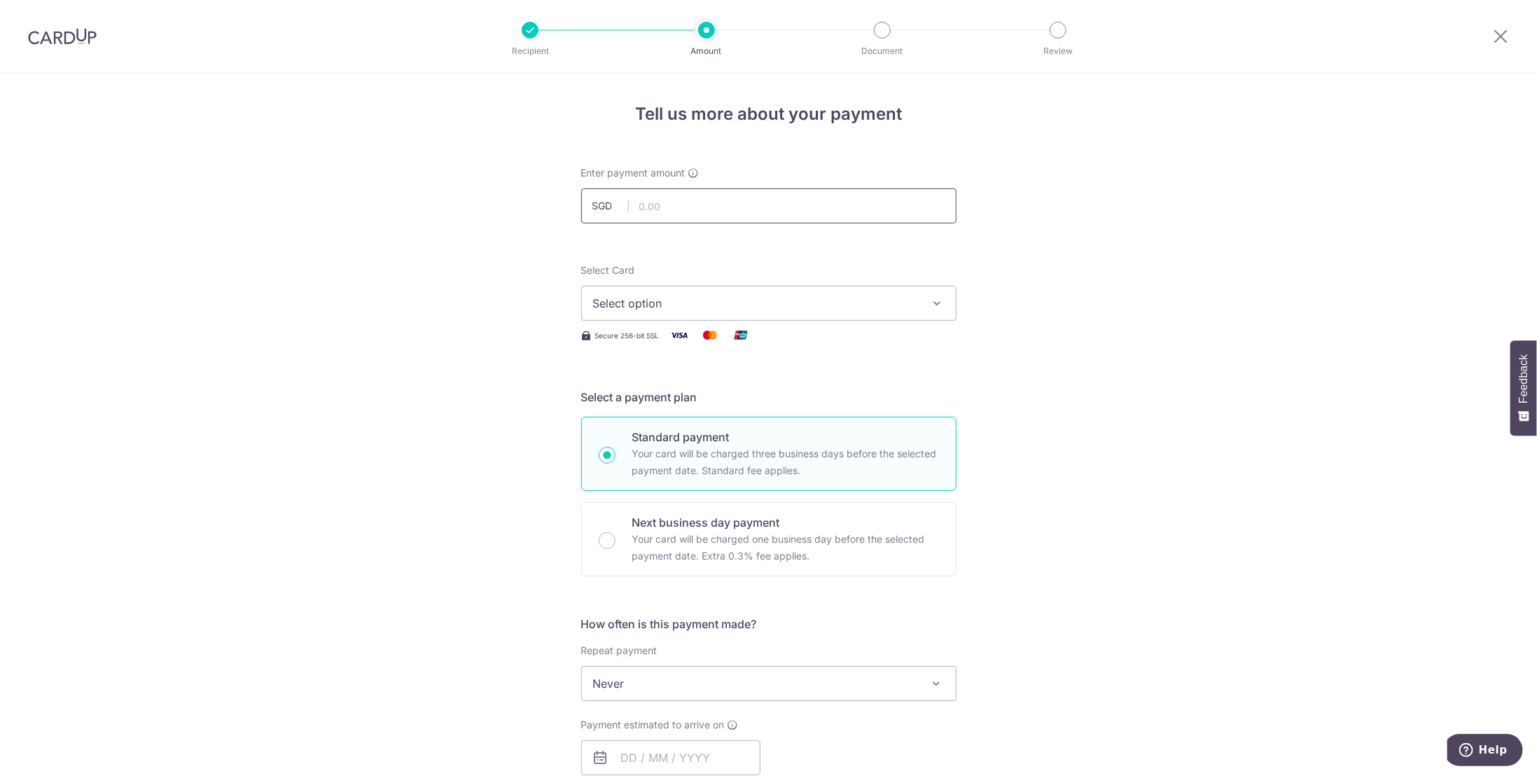
click at [706, 202] on input "text" at bounding box center [768, 205] width 375 height 35
type input "12,847.09"
click at [499, 317] on div "Tell us more about your payment Enter payment amount SGD 12,847.09 12847.09 Sel…" at bounding box center [768, 747] width 1537 height 1347
click at [732, 309] on span "Select option" at bounding box center [756, 303] width 326 height 17
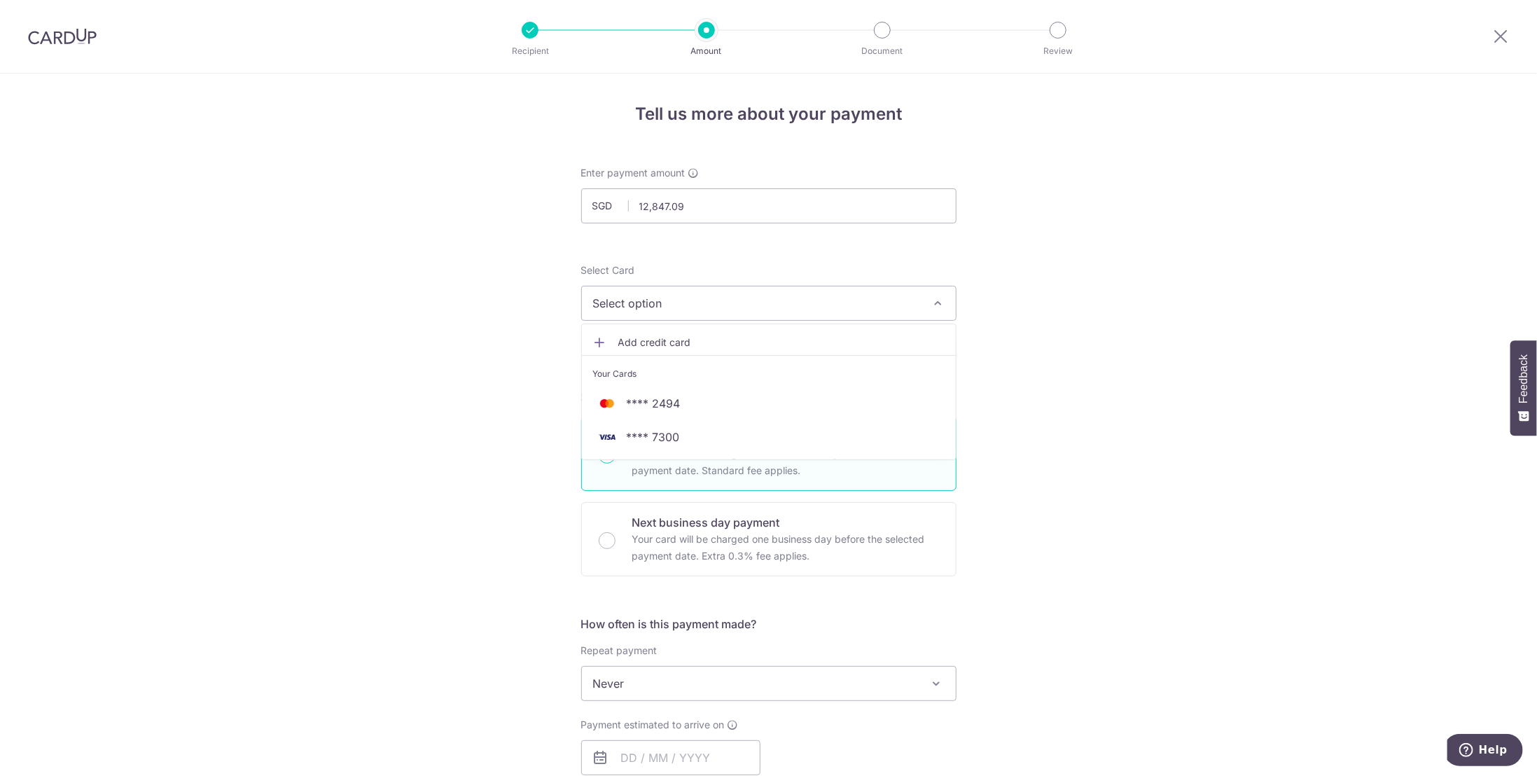
click at [671, 340] on span "Add credit card" at bounding box center [781, 342] width 326 height 14
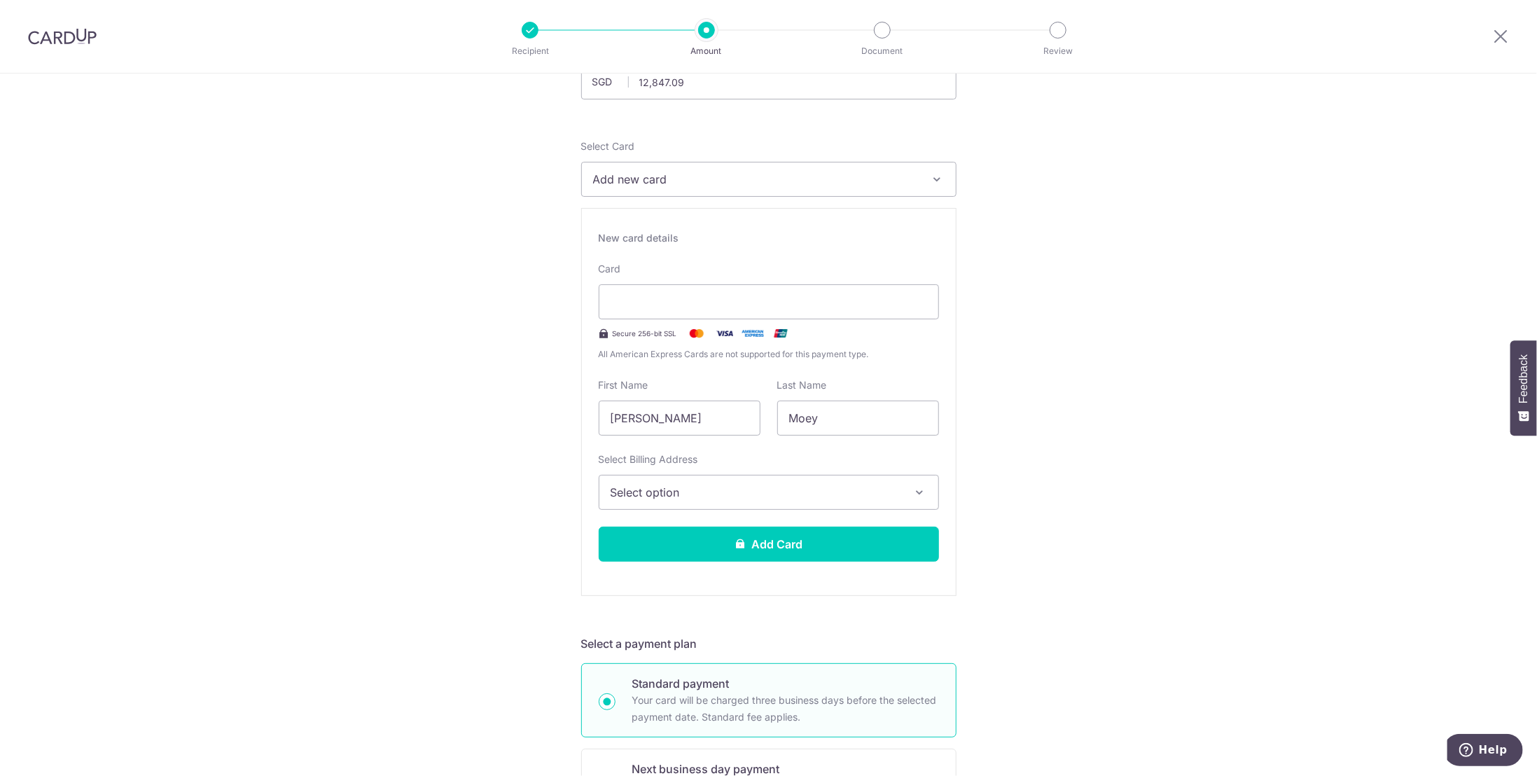
scroll to position [124, 0]
click at [718, 492] on span "Select option" at bounding box center [756, 492] width 291 height 17
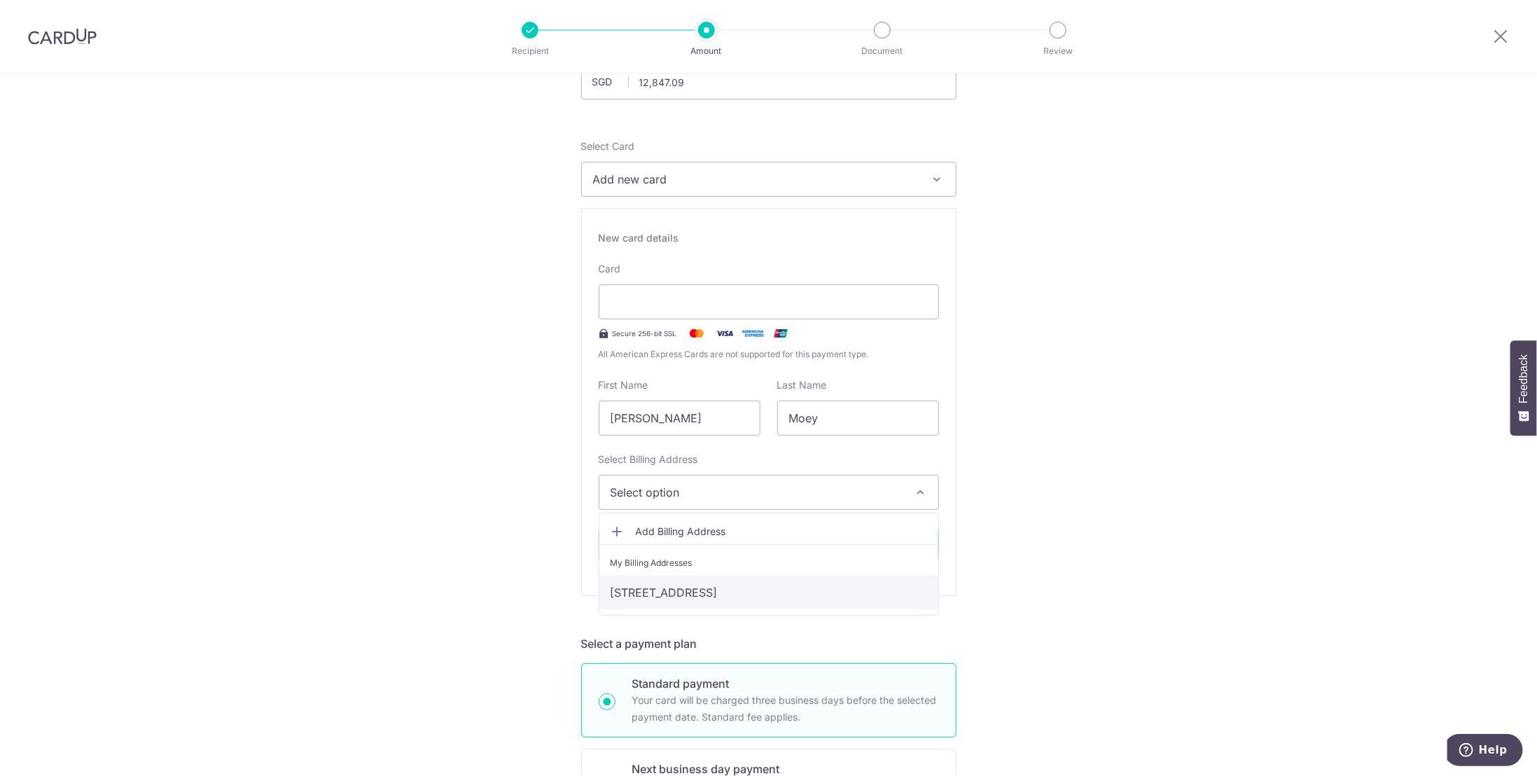
click at [664, 595] on link "[STREET_ADDRESS]" at bounding box center [768, 593] width 339 height 34
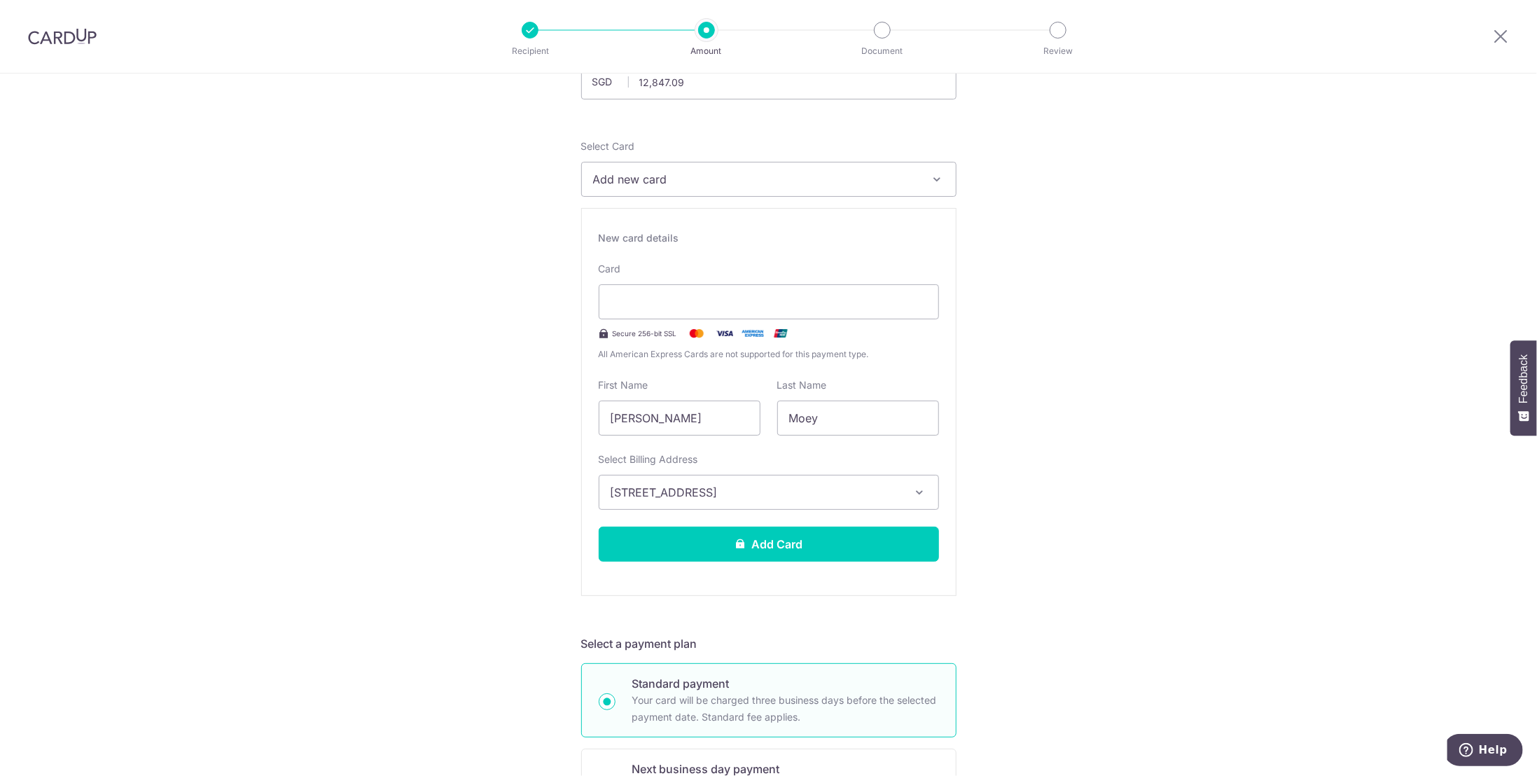
click at [772, 536] on button "Add Card" at bounding box center [769, 544] width 340 height 35
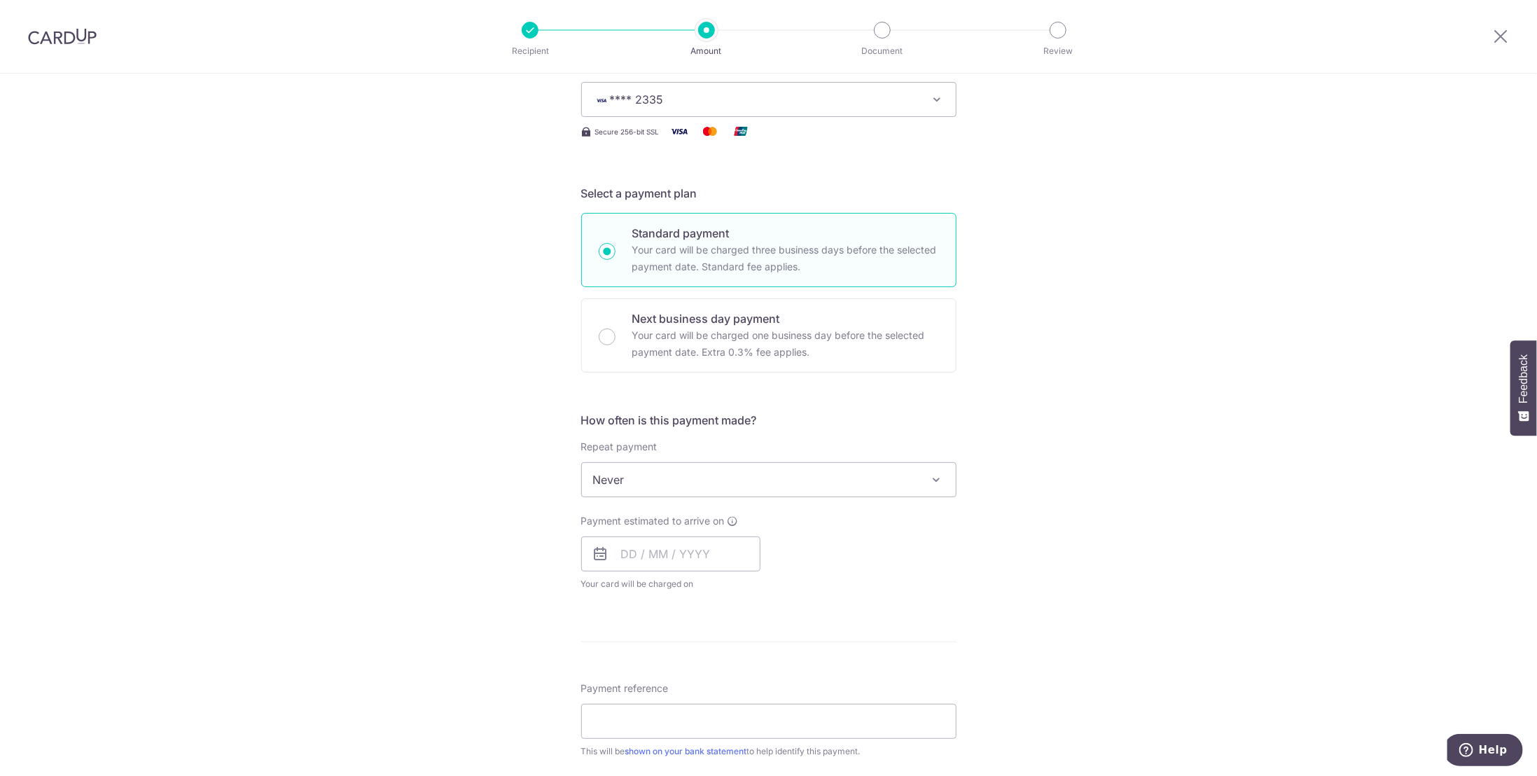
scroll to position [280, 0]
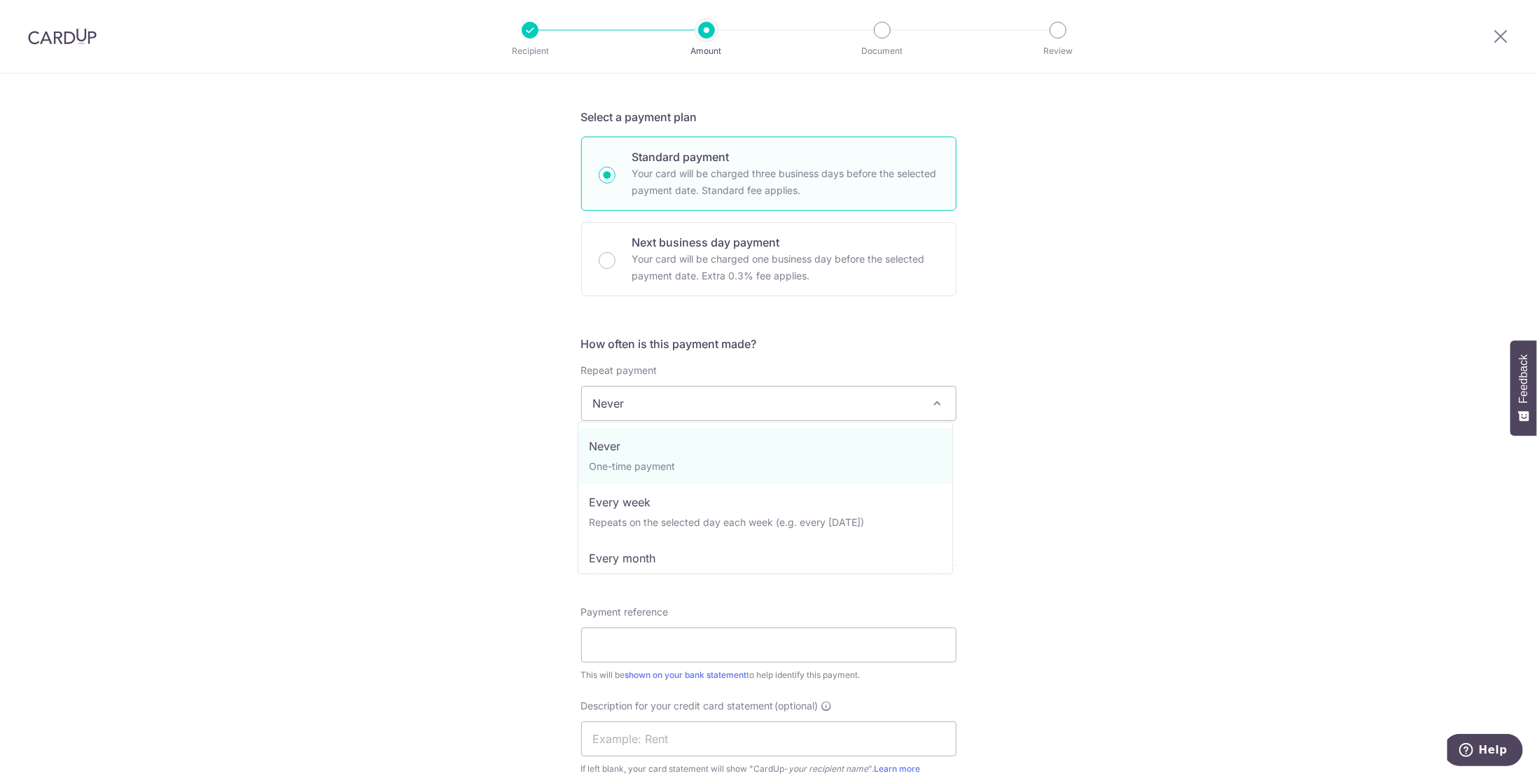
click at [933, 401] on span at bounding box center [937, 403] width 17 height 17
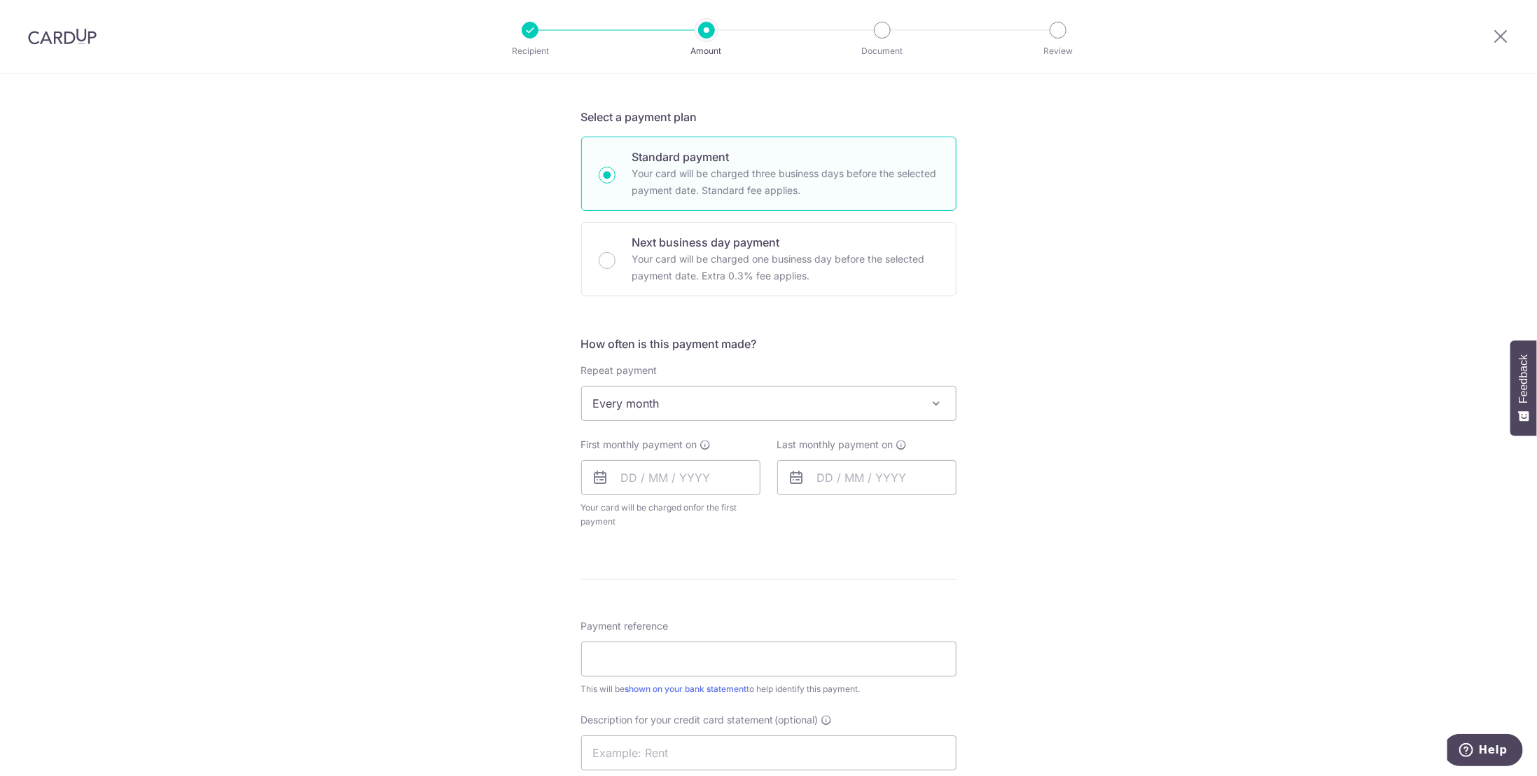
select select "3"
click at [463, 471] on div "Tell us more about your payment Enter payment amount SGD 12,847.09 12847.09 Car…" at bounding box center [768, 473] width 1537 height 1361
click at [633, 472] on input "text" at bounding box center [670, 477] width 179 height 35
drag, startPoint x: 662, startPoint y: 602, endPoint x: 370, endPoint y: 574, distance: 294.1
click at [662, 602] on link "7" at bounding box center [666, 605] width 22 height 22
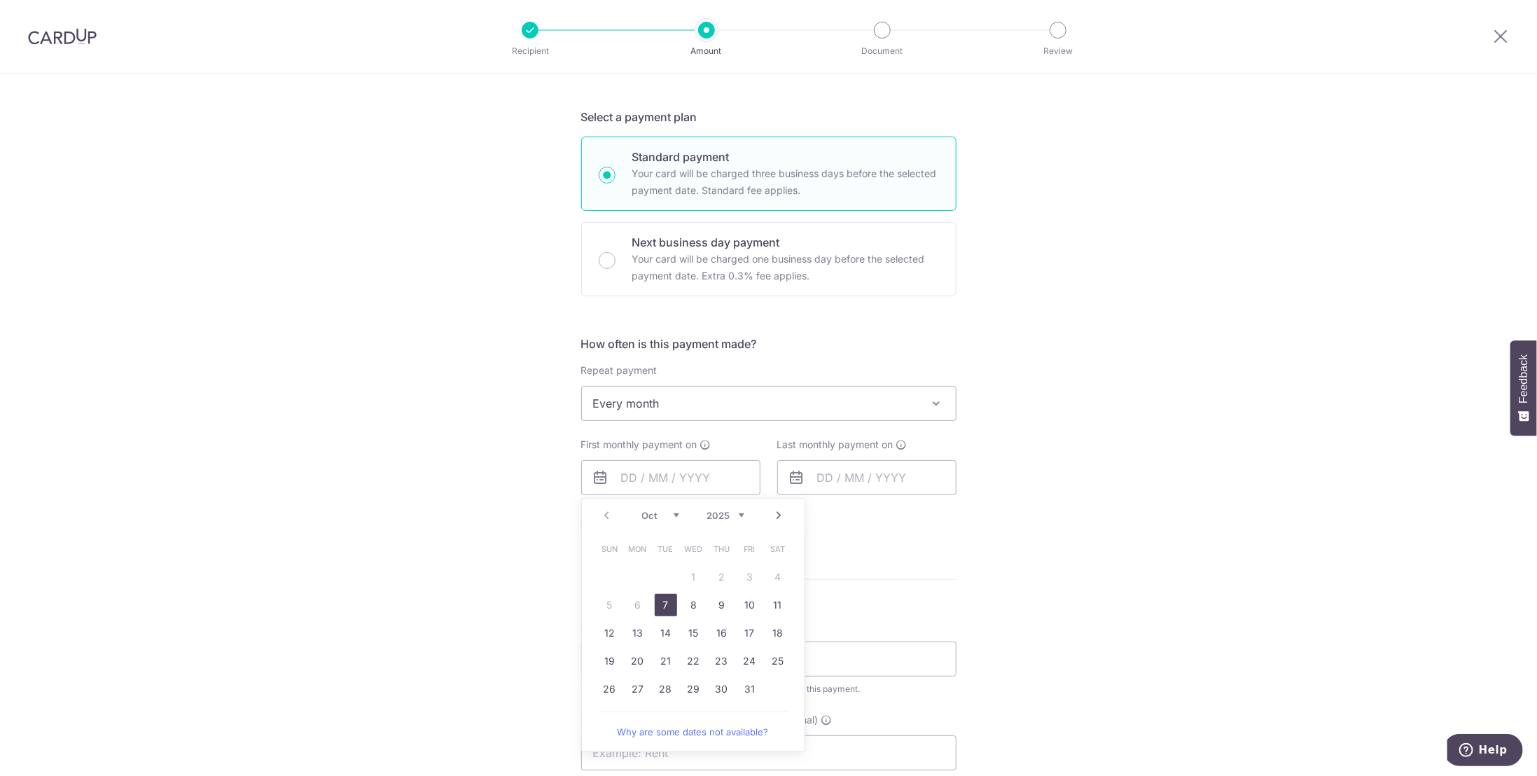
type input "07/10/2025"
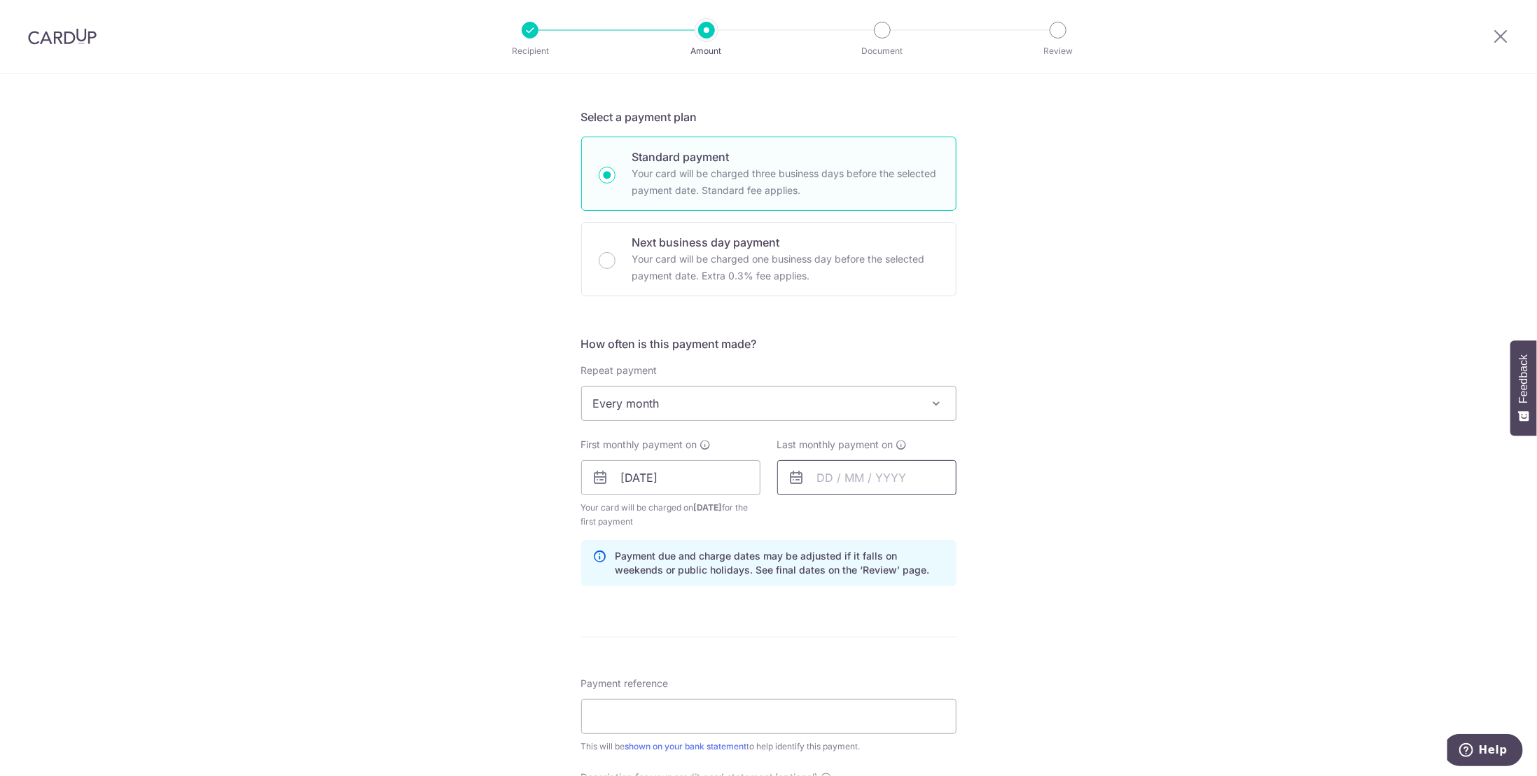
click at [863, 473] on input "text" at bounding box center [866, 477] width 179 height 35
click at [1174, 541] on div "Tell us more about your payment Enter payment amount SGD 12,847.09 12847.09 Car…" at bounding box center [768, 502] width 1537 height 1418
click at [856, 477] on input "text" at bounding box center [866, 477] width 179 height 35
click at [866, 511] on select "Oct Nov Dec" at bounding box center [856, 515] width 37 height 11
click at [830, 576] on link "1" at bounding box center [834, 577] width 22 height 22
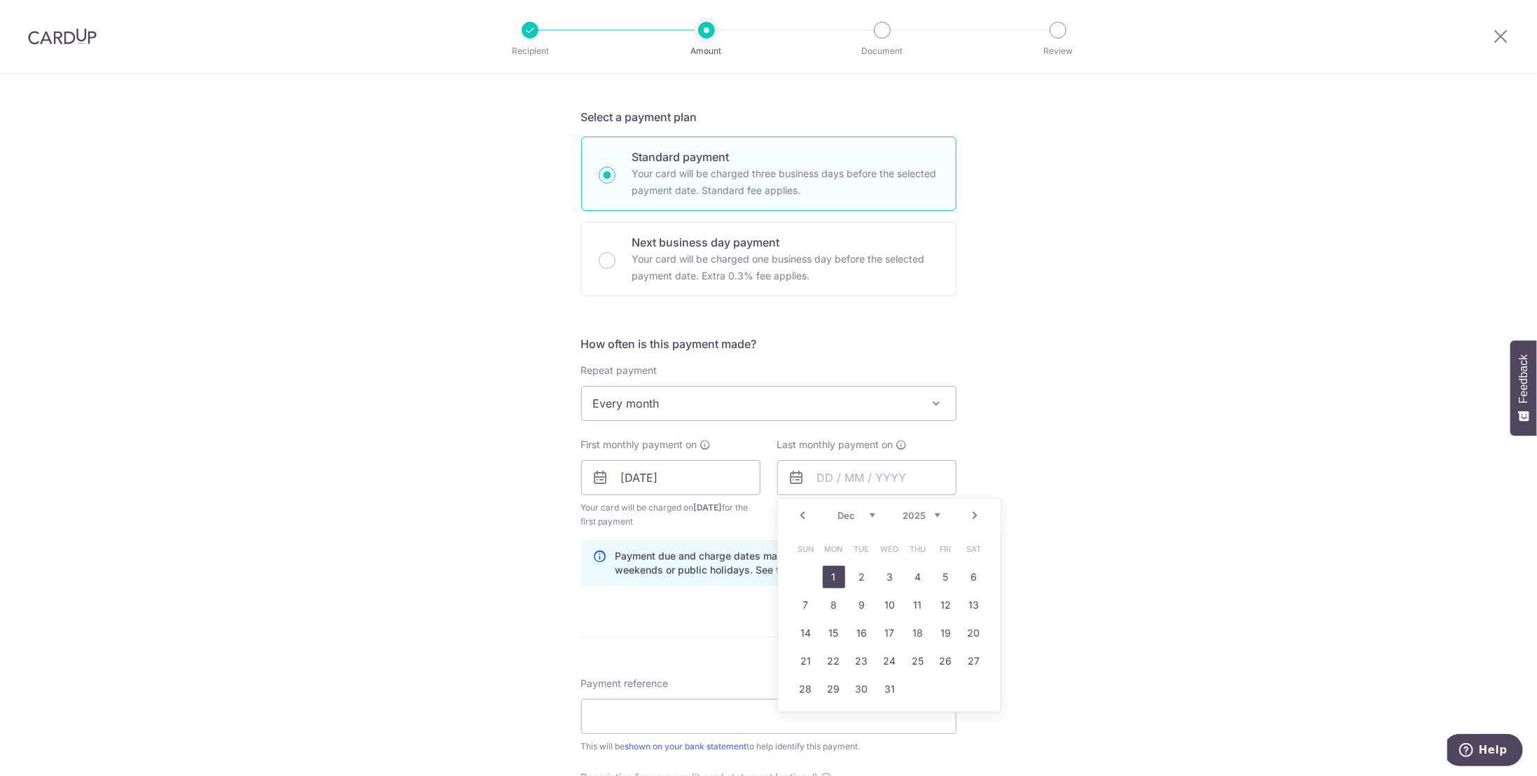
type input "01/12/2025"
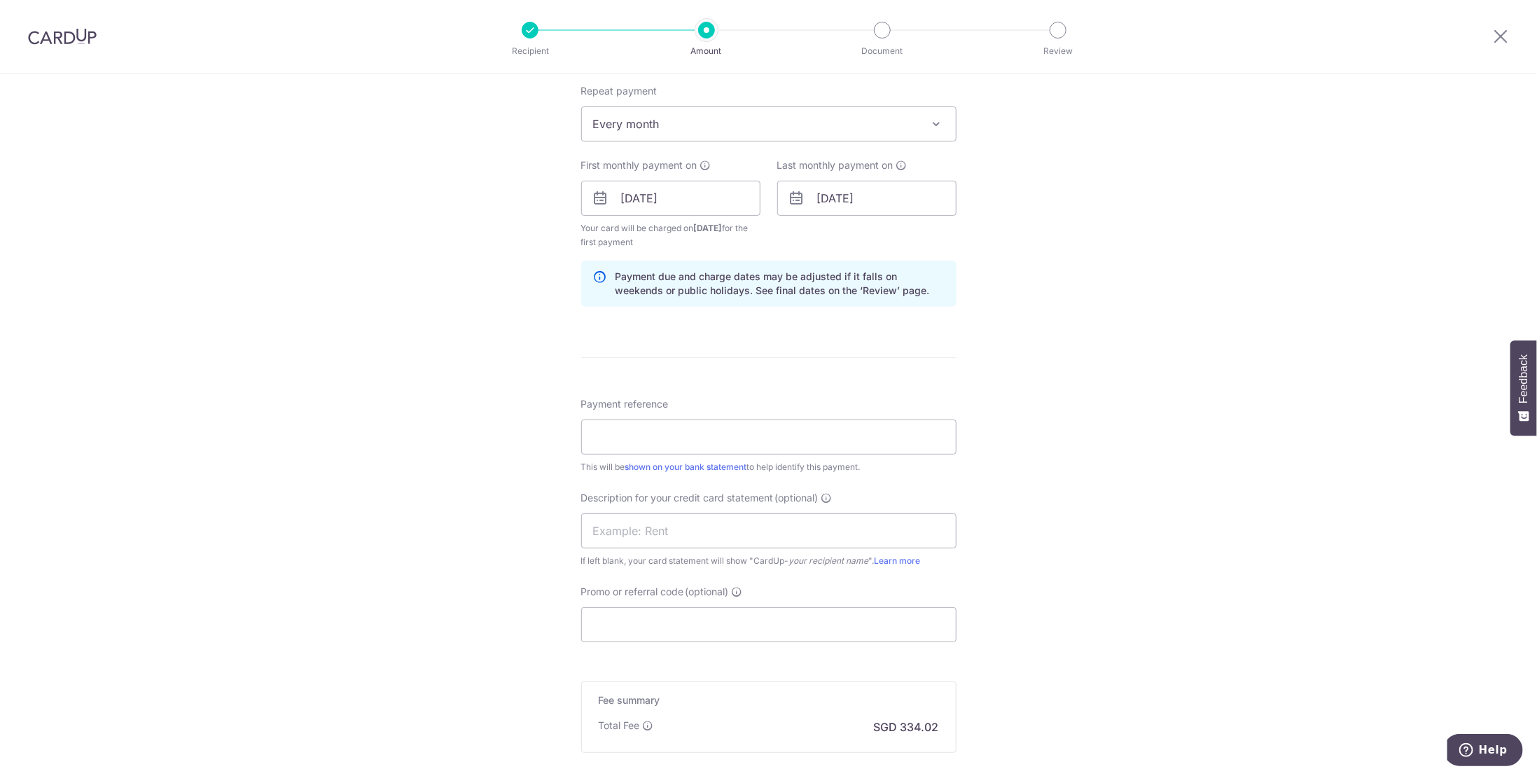
scroll to position [560, 0]
click at [718, 433] on input "Payment reference" at bounding box center [768, 436] width 375 height 35
type input "MOYA SalarySep25"
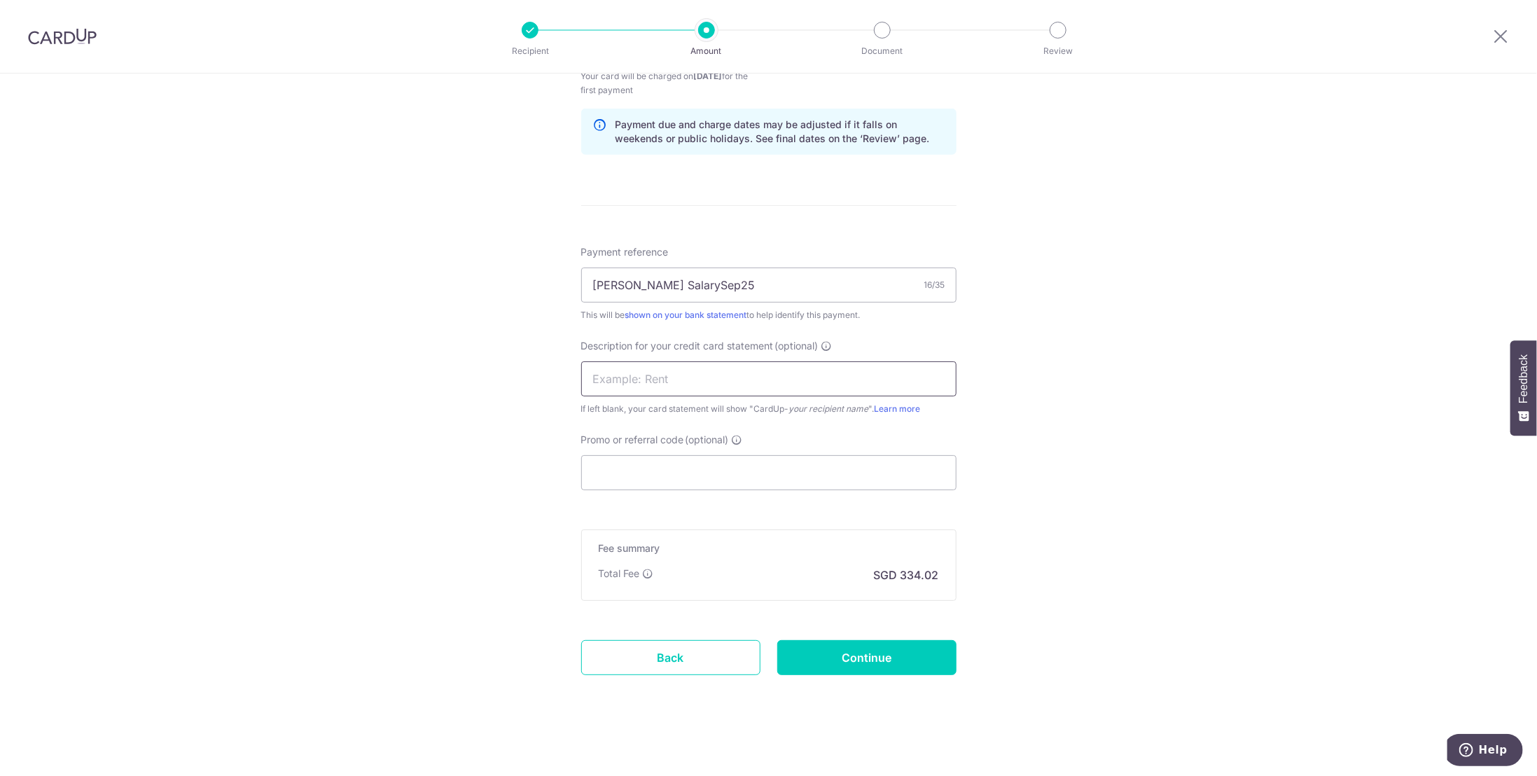
click at [663, 377] on input "text" at bounding box center [768, 378] width 375 height 35
type input "MOYASalarySep25"
click at [665, 466] on input "Promo or referral code (optional)" at bounding box center [768, 472] width 375 height 35
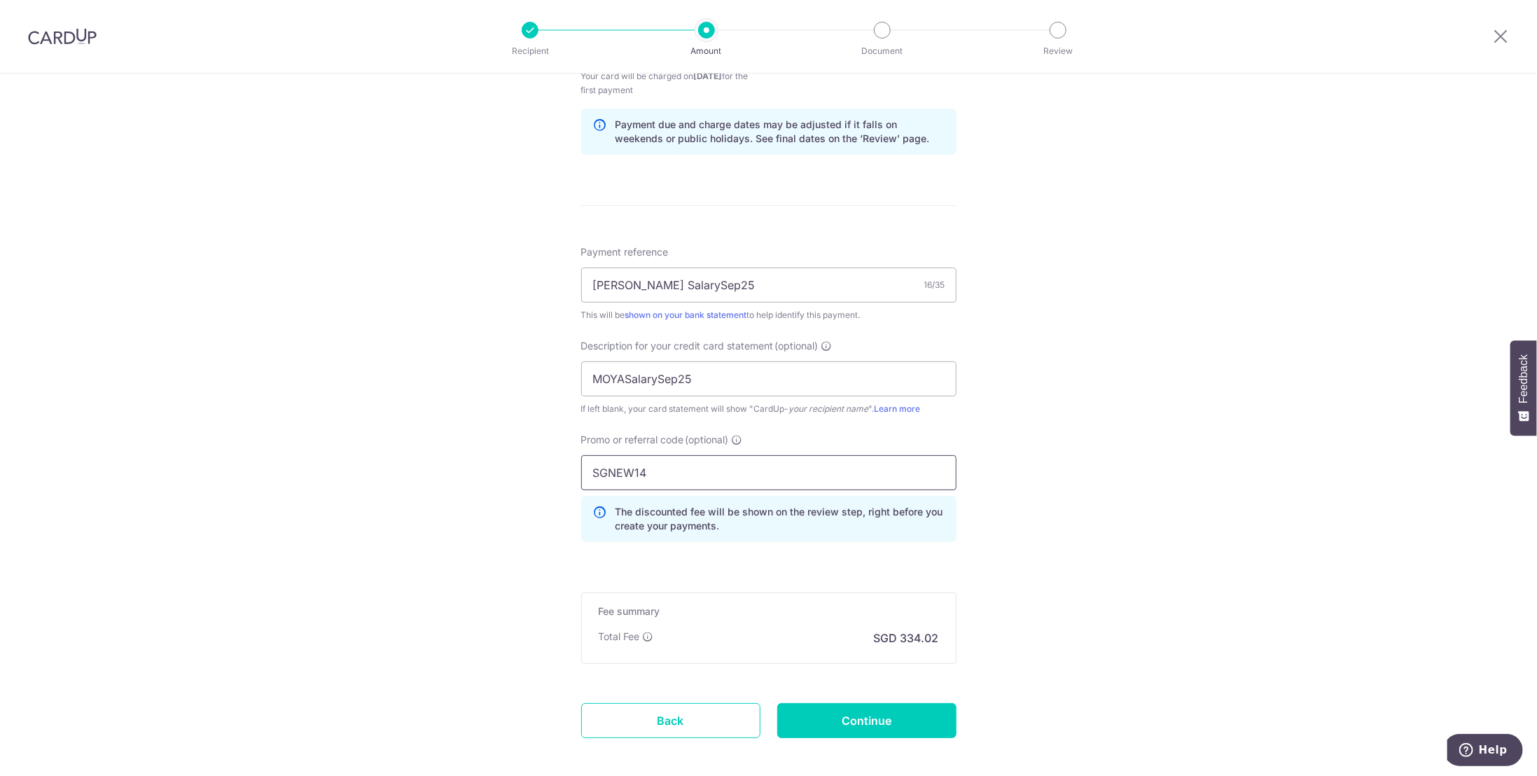
type input "SGNEW14"
click at [516, 534] on div "Tell us more about your payment Enter payment amount SGD 12,847.09 12847.09 Car…" at bounding box center [768, 102] width 1537 height 1481
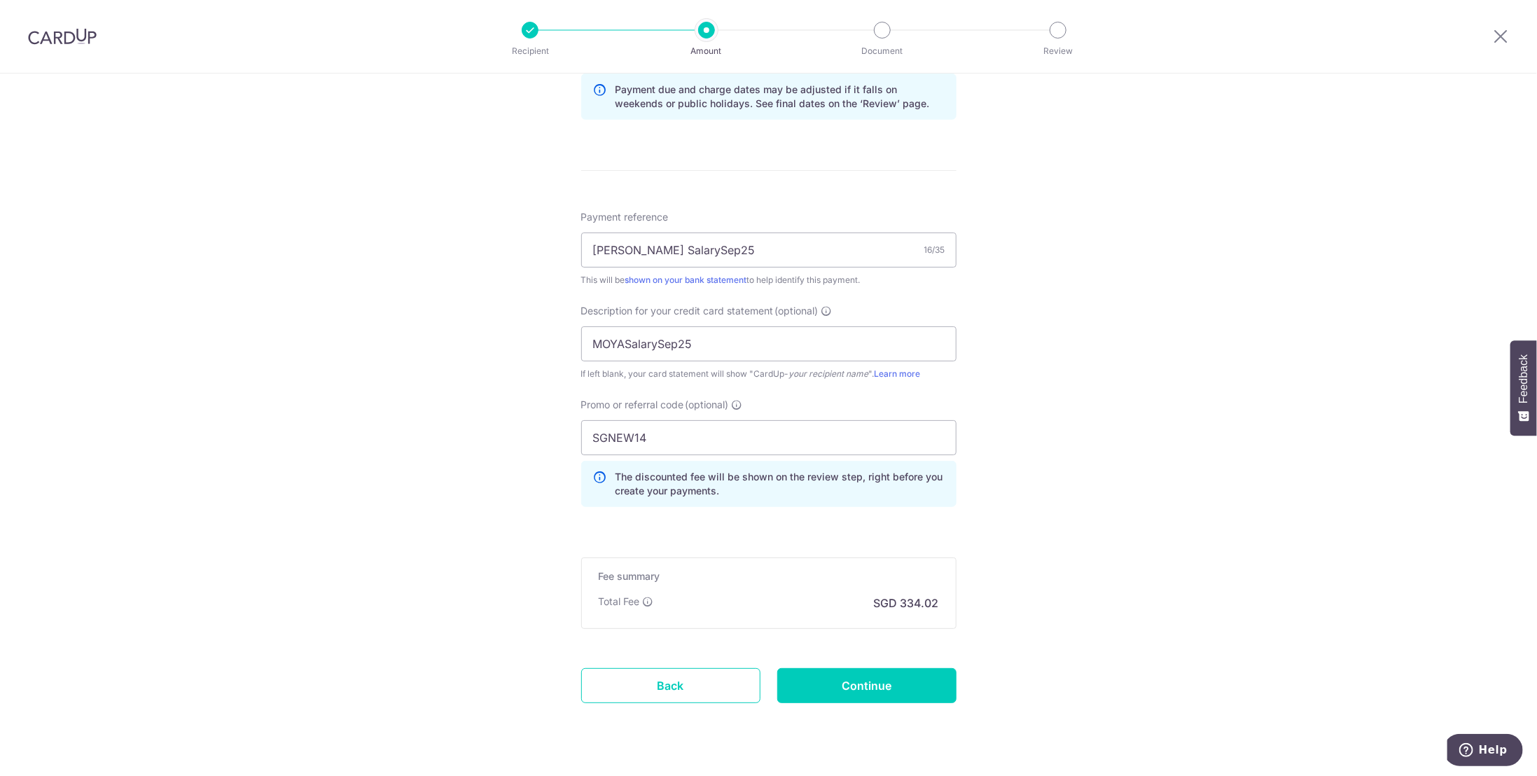
scroll to position [774, 0]
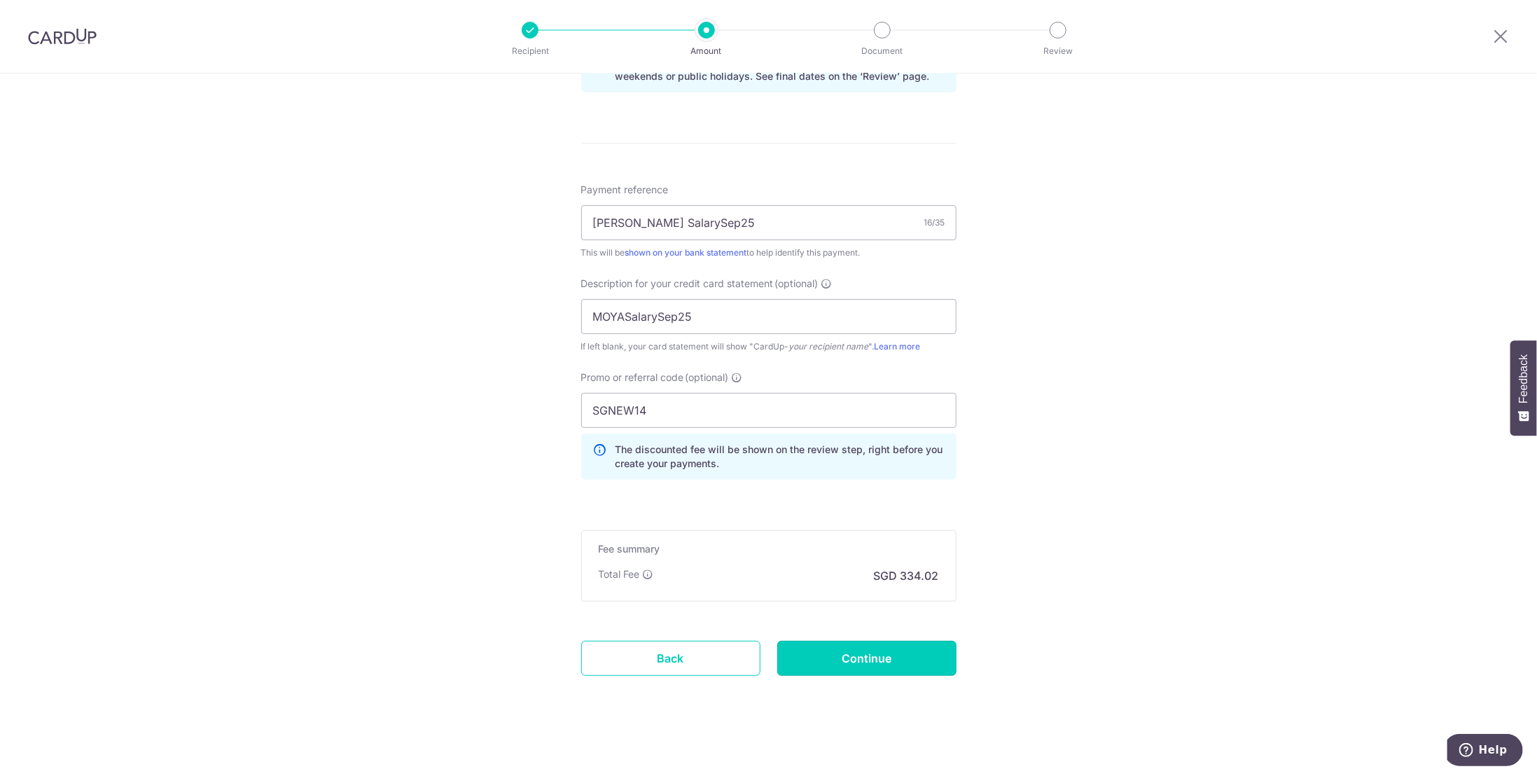
click at [869, 649] on input "Continue" at bounding box center [866, 658] width 179 height 35
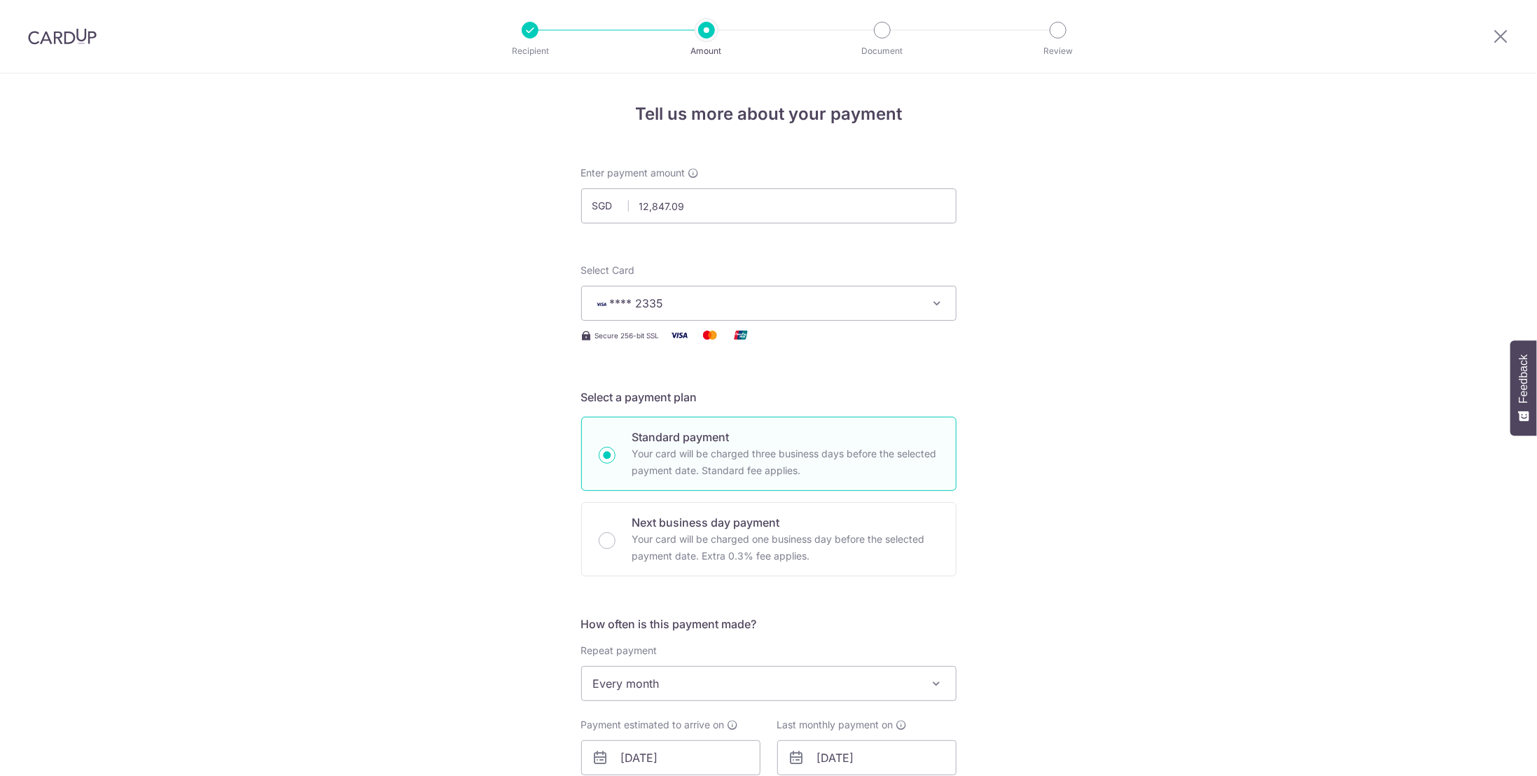
scroll to position [723, 0]
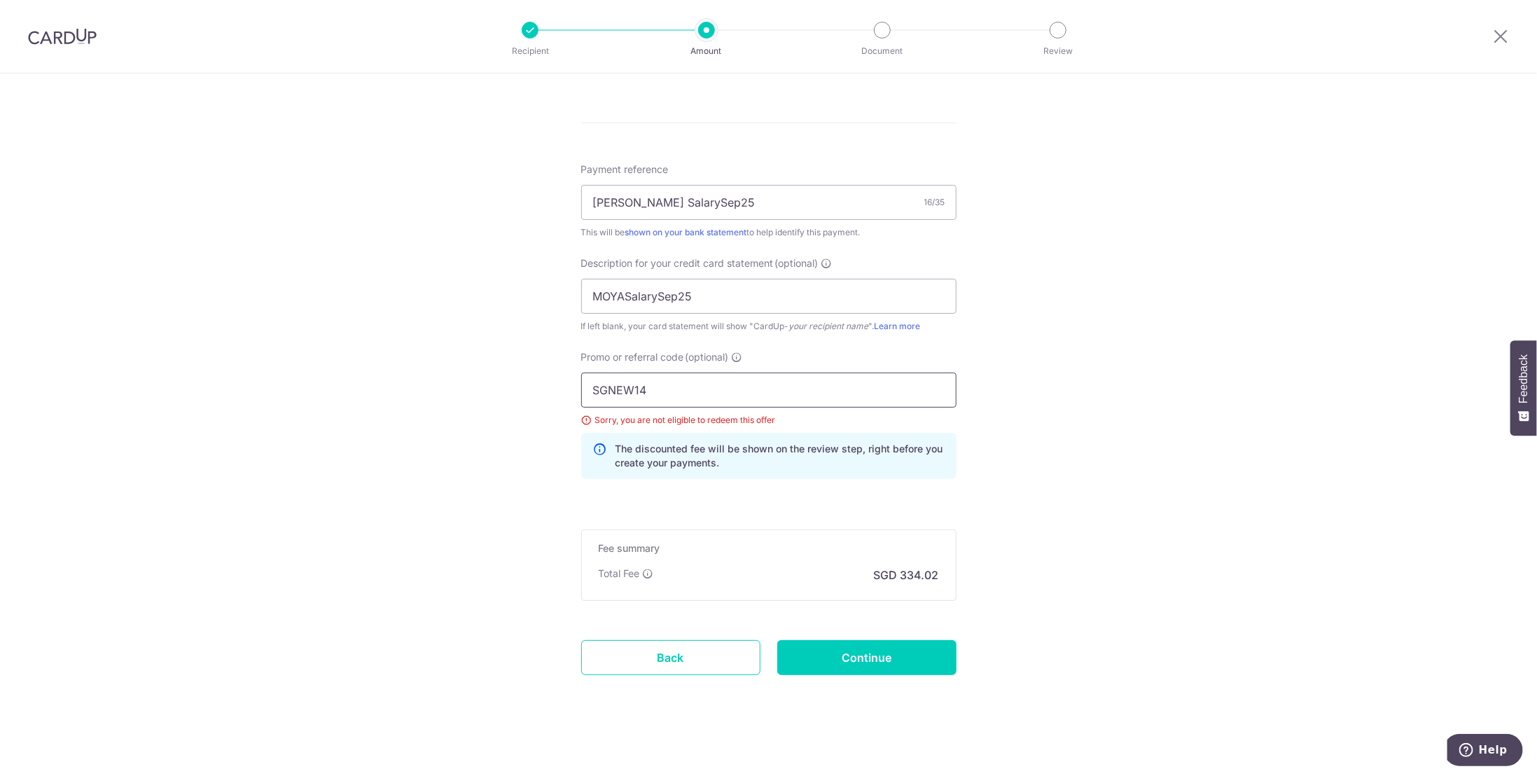
drag, startPoint x: 646, startPoint y: 384, endPoint x: 475, endPoint y: 370, distance: 171.4
click at [475, 370] on div "Tell us more about your payment Enter payment amount SGD 12,847.09 12847.09 Sel…" at bounding box center [768, 65] width 1537 height 1429
type input "BREC179"
click at [513, 466] on div "Tell us more about your payment Enter payment amount SGD 12,847.09 12847.09 Sel…" at bounding box center [768, 65] width 1537 height 1429
click at [856, 648] on input "Continue" at bounding box center [866, 657] width 179 height 35
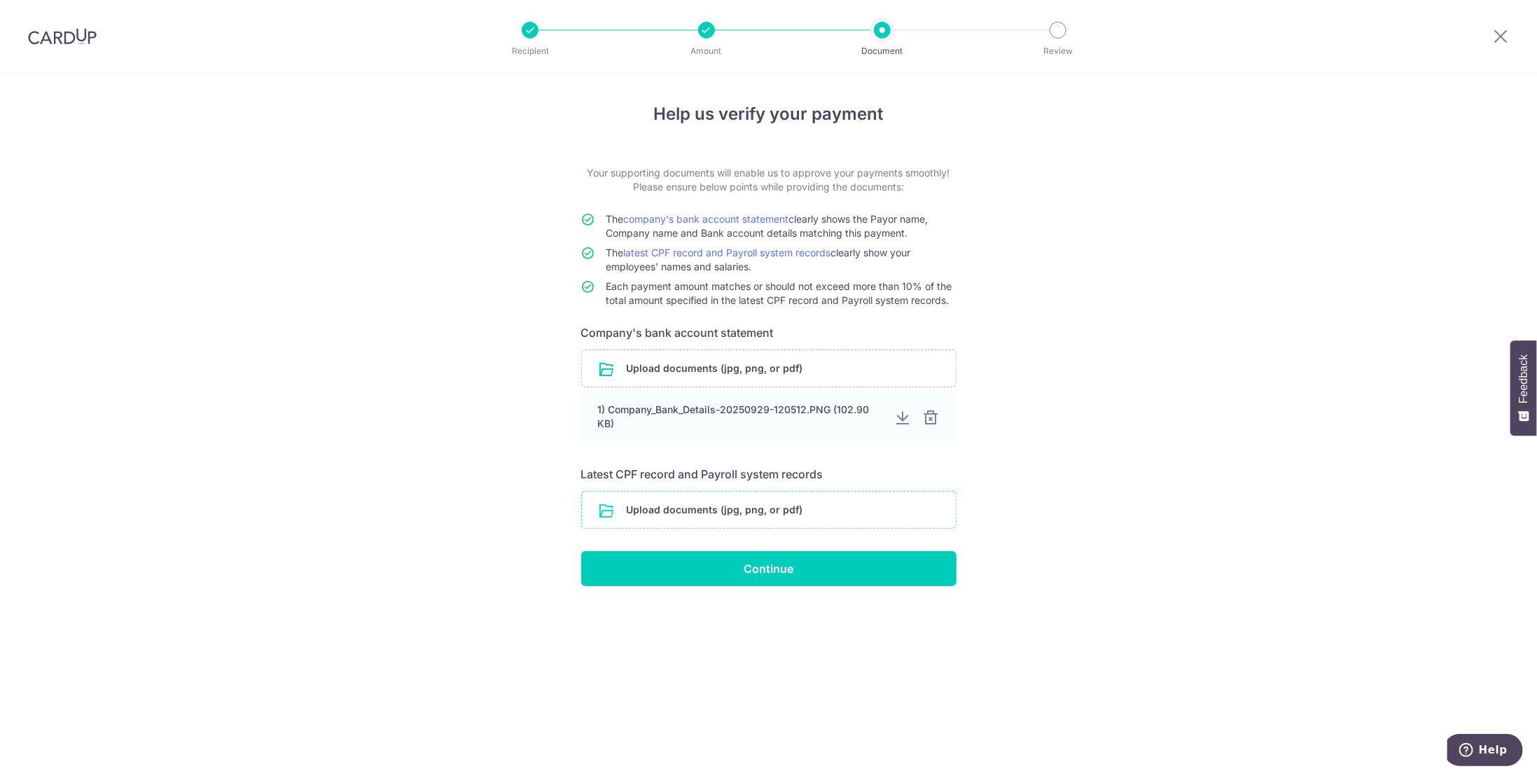
click at [662, 505] on input "file" at bounding box center [769, 510] width 374 height 36
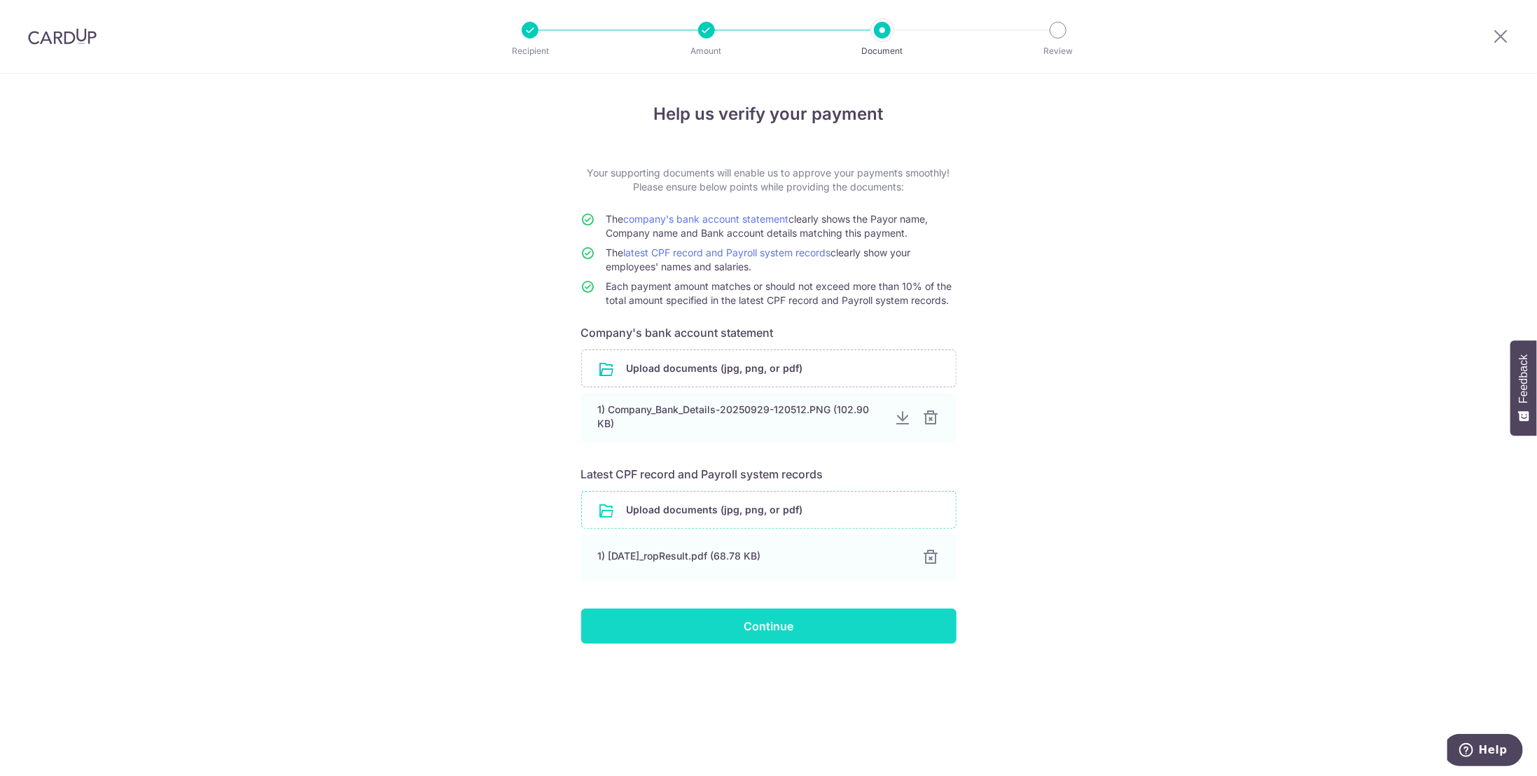
click at [785, 632] on input "Continue" at bounding box center [768, 626] width 375 height 35
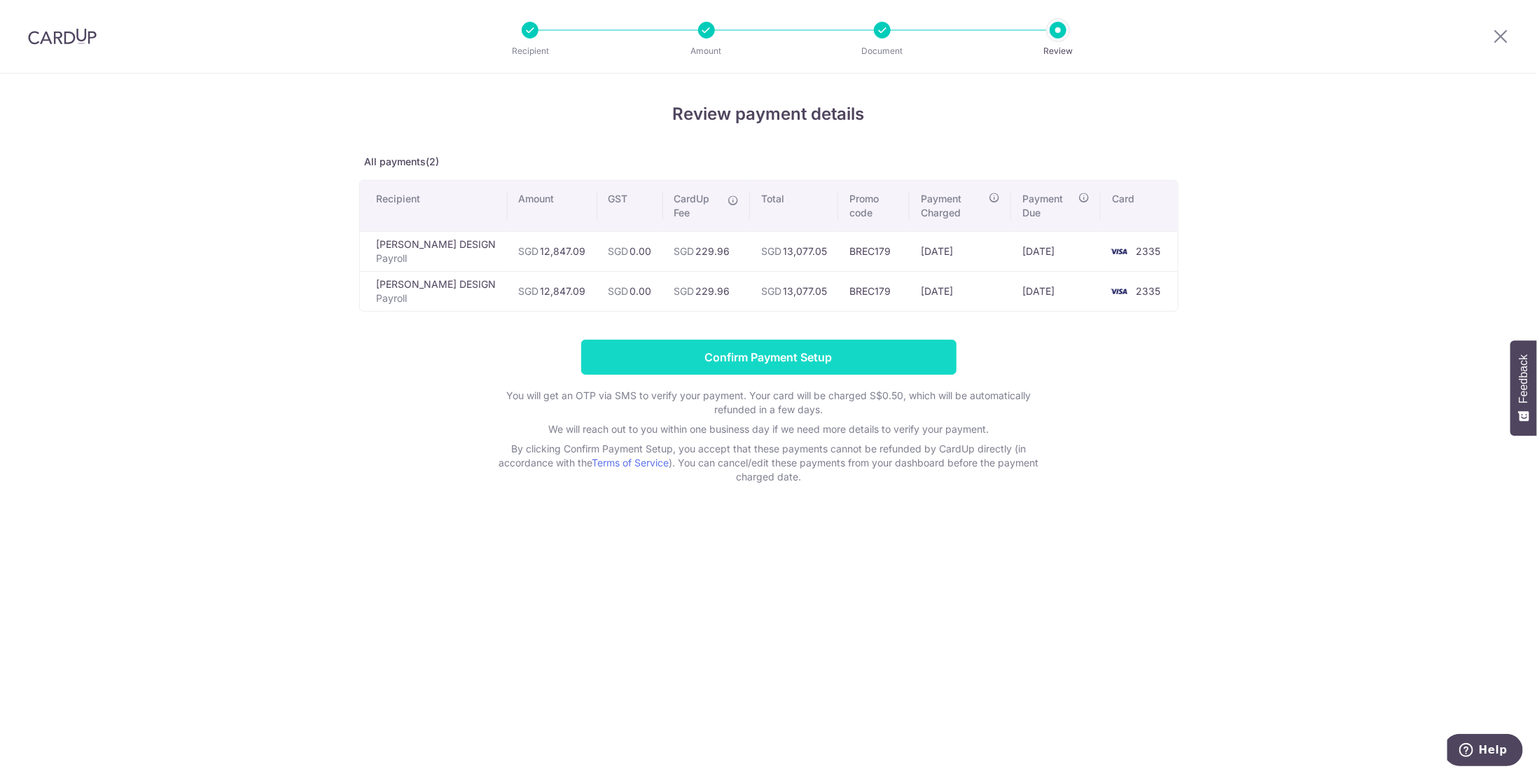
click at [784, 341] on input "Confirm Payment Setup" at bounding box center [768, 357] width 375 height 35
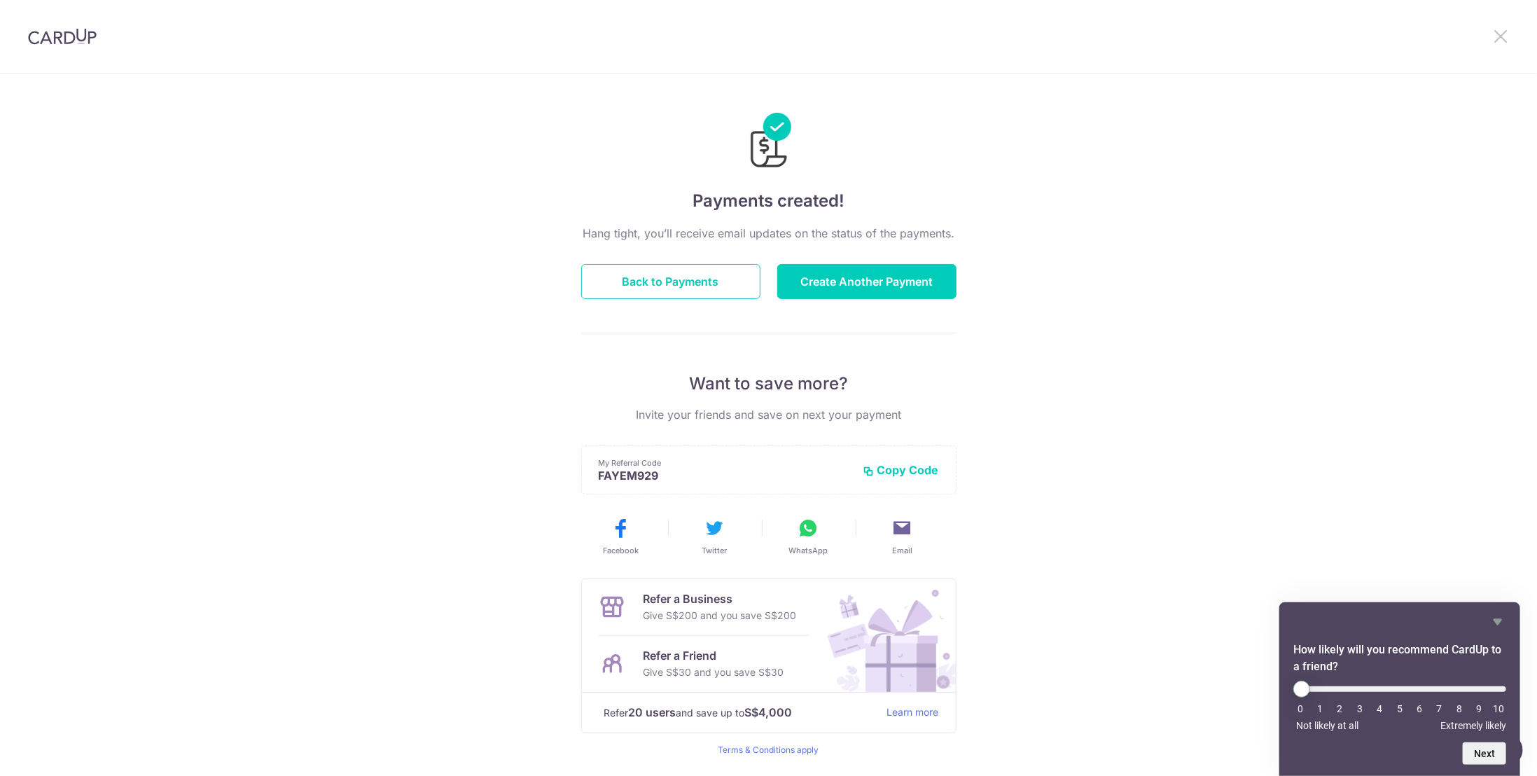
click at [1496, 34] on icon at bounding box center [1500, 36] width 17 height 18
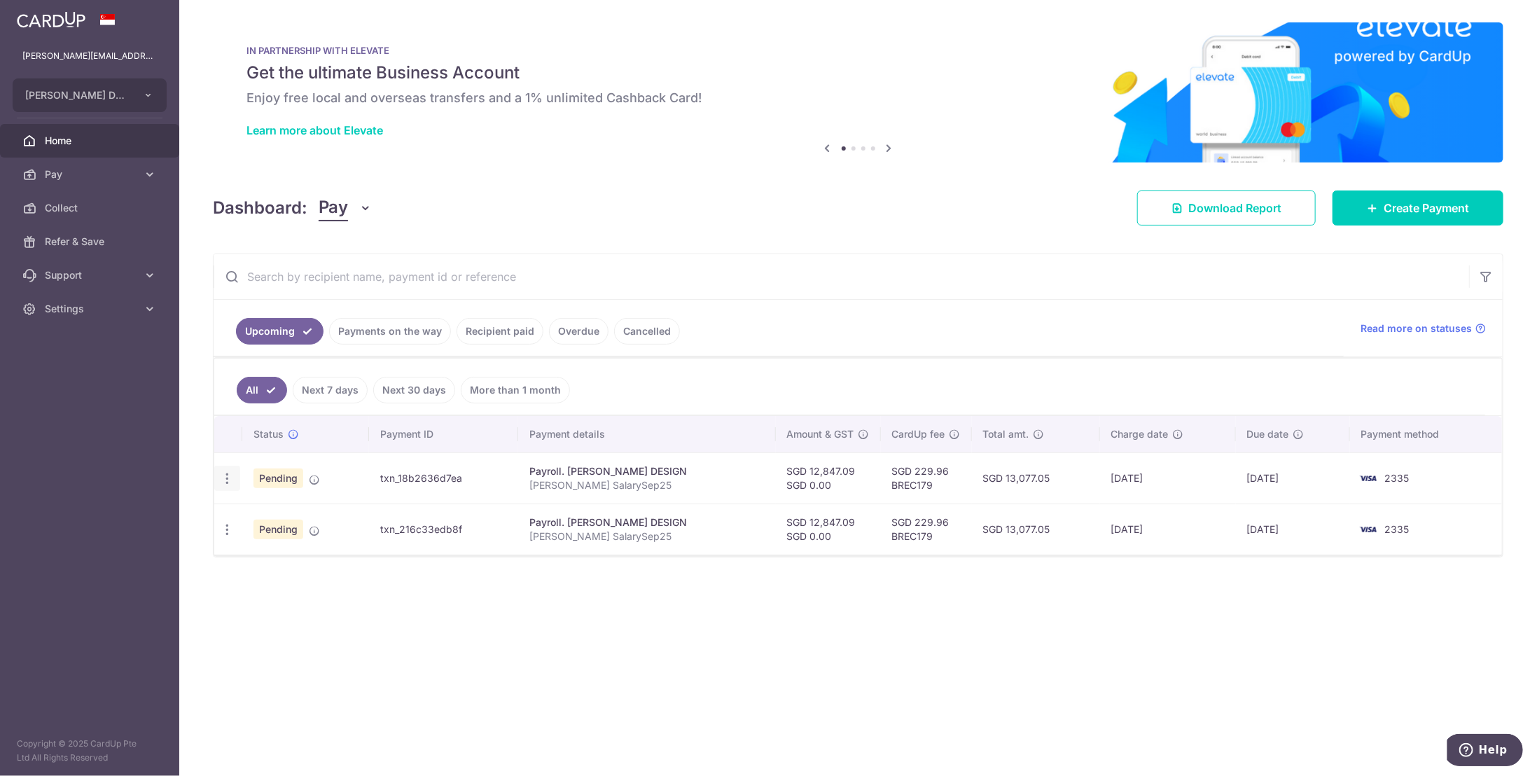
click at [229, 474] on icon "button" at bounding box center [227, 478] width 15 height 15
click at [282, 581] on span "Upload doc" at bounding box center [301, 585] width 95 height 17
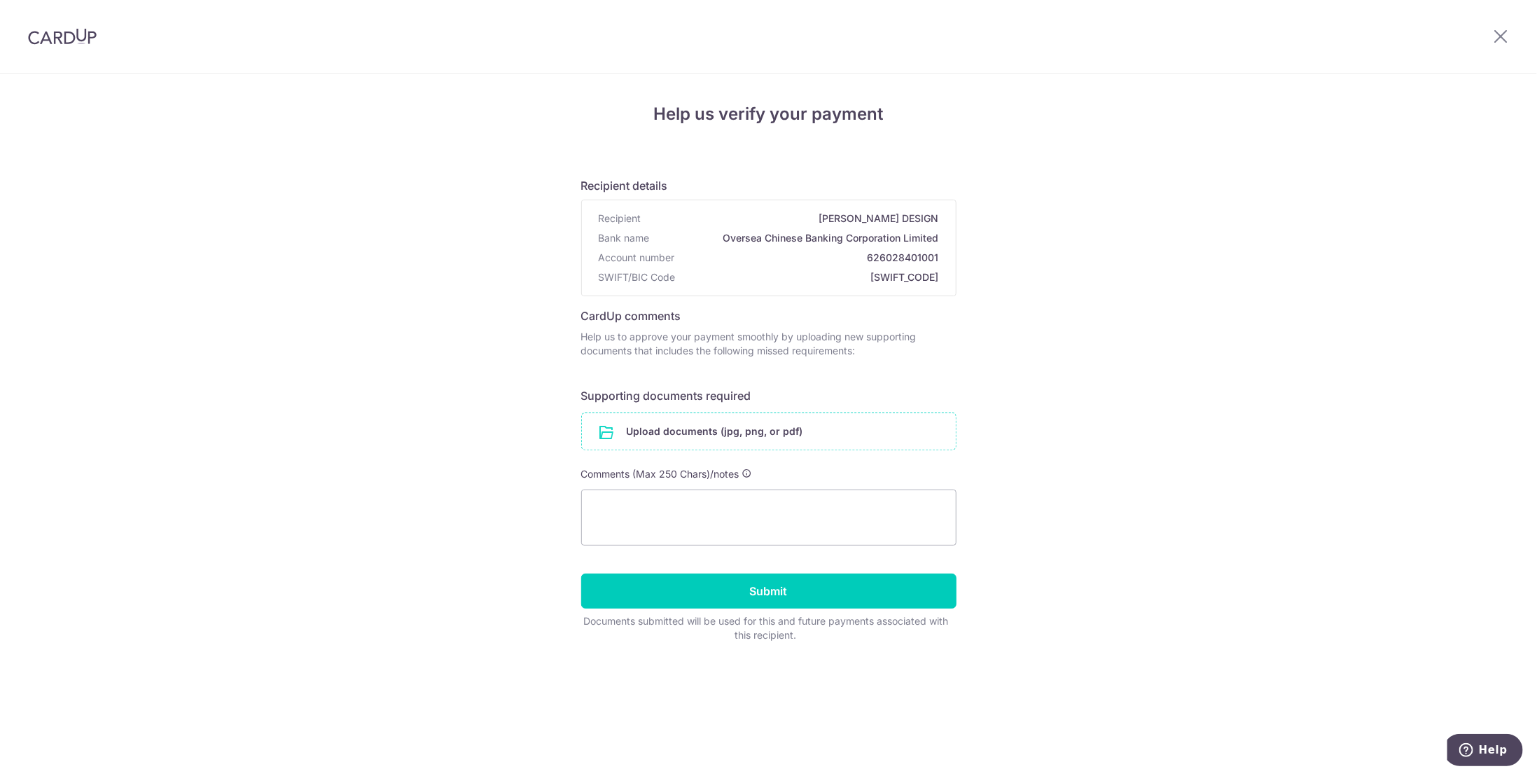
click at [682, 433] on input "file" at bounding box center [769, 431] width 374 height 36
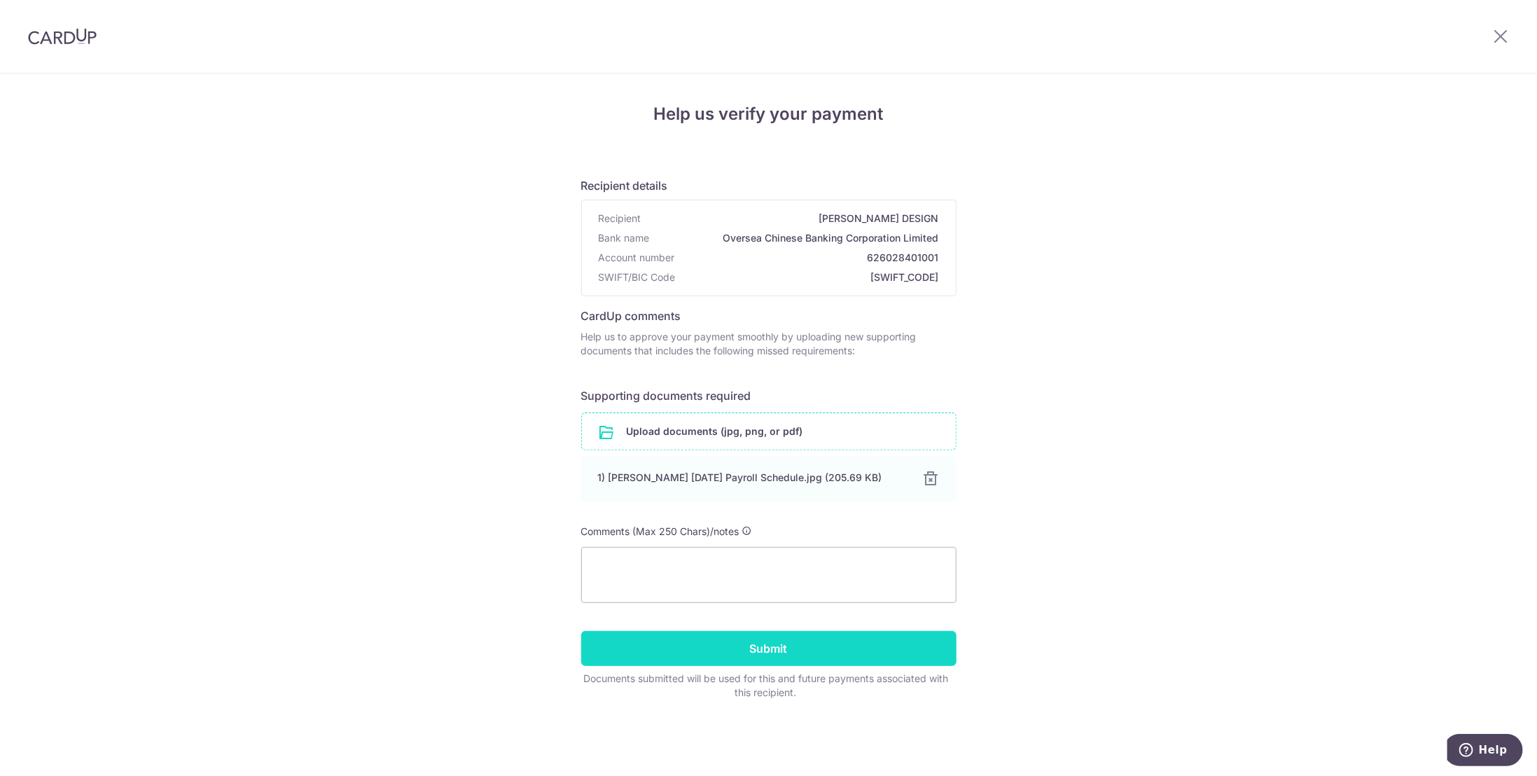
click at [751, 650] on input "Submit" at bounding box center [768, 648] width 375 height 35
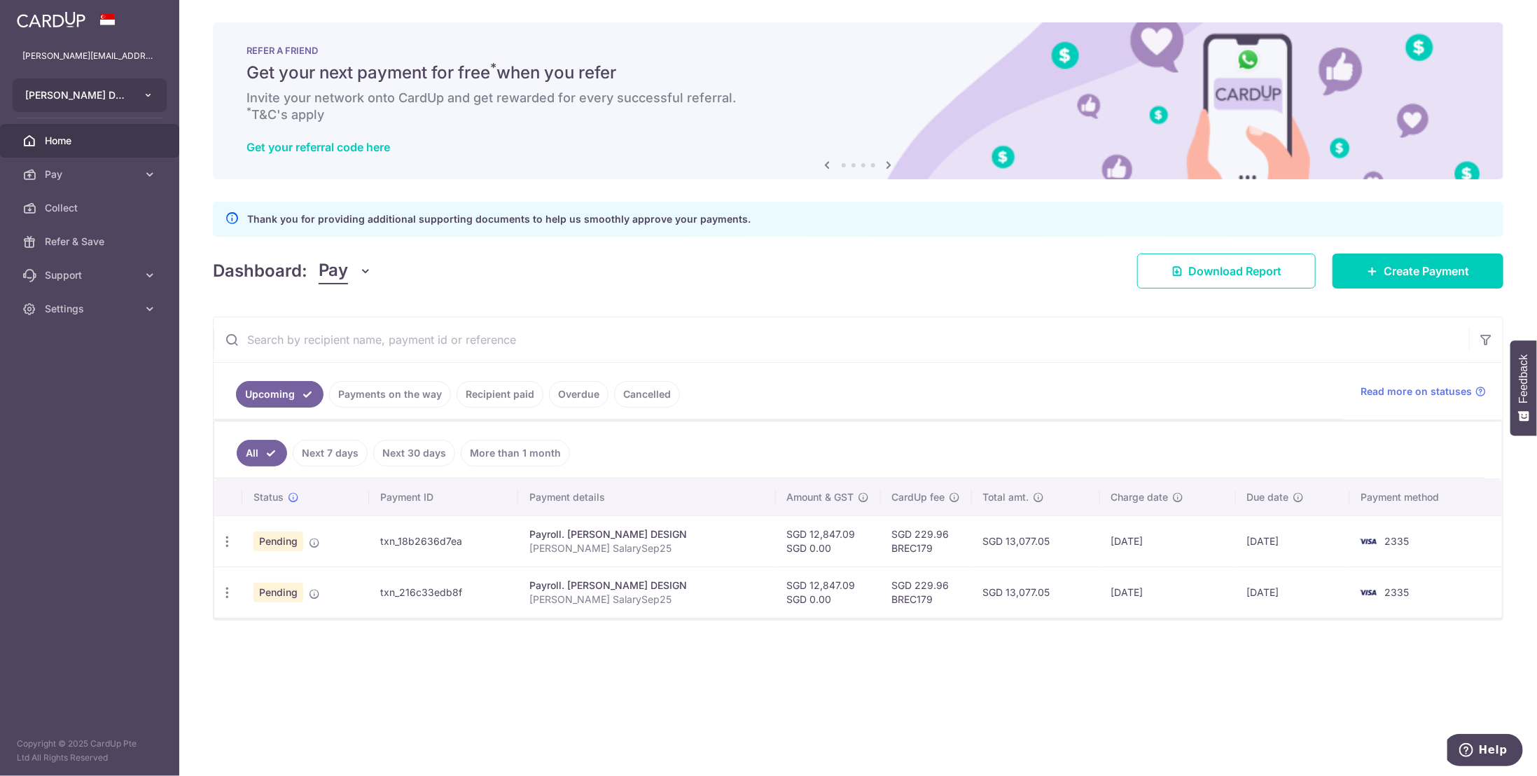
click at [141, 97] on button "[PERSON_NAME] DESIGN" at bounding box center [90, 95] width 154 height 34
click at [145, 307] on icon at bounding box center [150, 309] width 14 height 14
click at [91, 377] on span "Logout" at bounding box center [91, 376] width 92 height 14
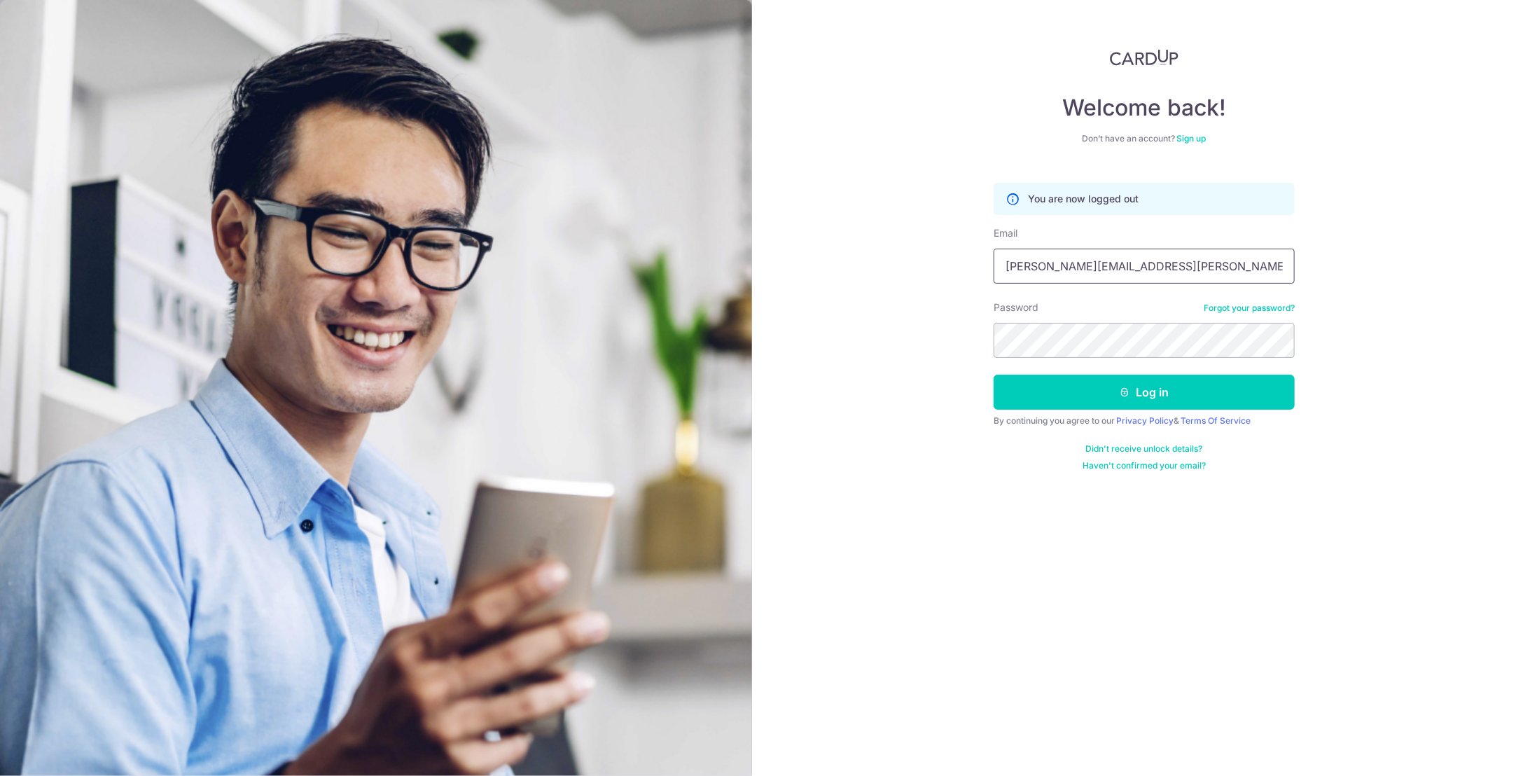
click at [1021, 267] on input "[PERSON_NAME][EMAIL_ADDRESS][PERSON_NAME][DOMAIN_NAME]" at bounding box center [1144, 266] width 301 height 35
drag, startPoint x: 1127, startPoint y: 268, endPoint x: 833, endPoint y: 255, distance: 294.4
click at [833, 255] on div "Welcome back! Don’t have an account? Sign up You are now logged out Email [PERS…" at bounding box center [1145, 388] width 786 height 776
type input "[EMAIL_ADDRESS][DOMAIN_NAME]"
click at [905, 343] on div "Welcome back! Don’t have an account? Sign up You are now logged out Email [EMAI…" at bounding box center [1145, 388] width 786 height 776
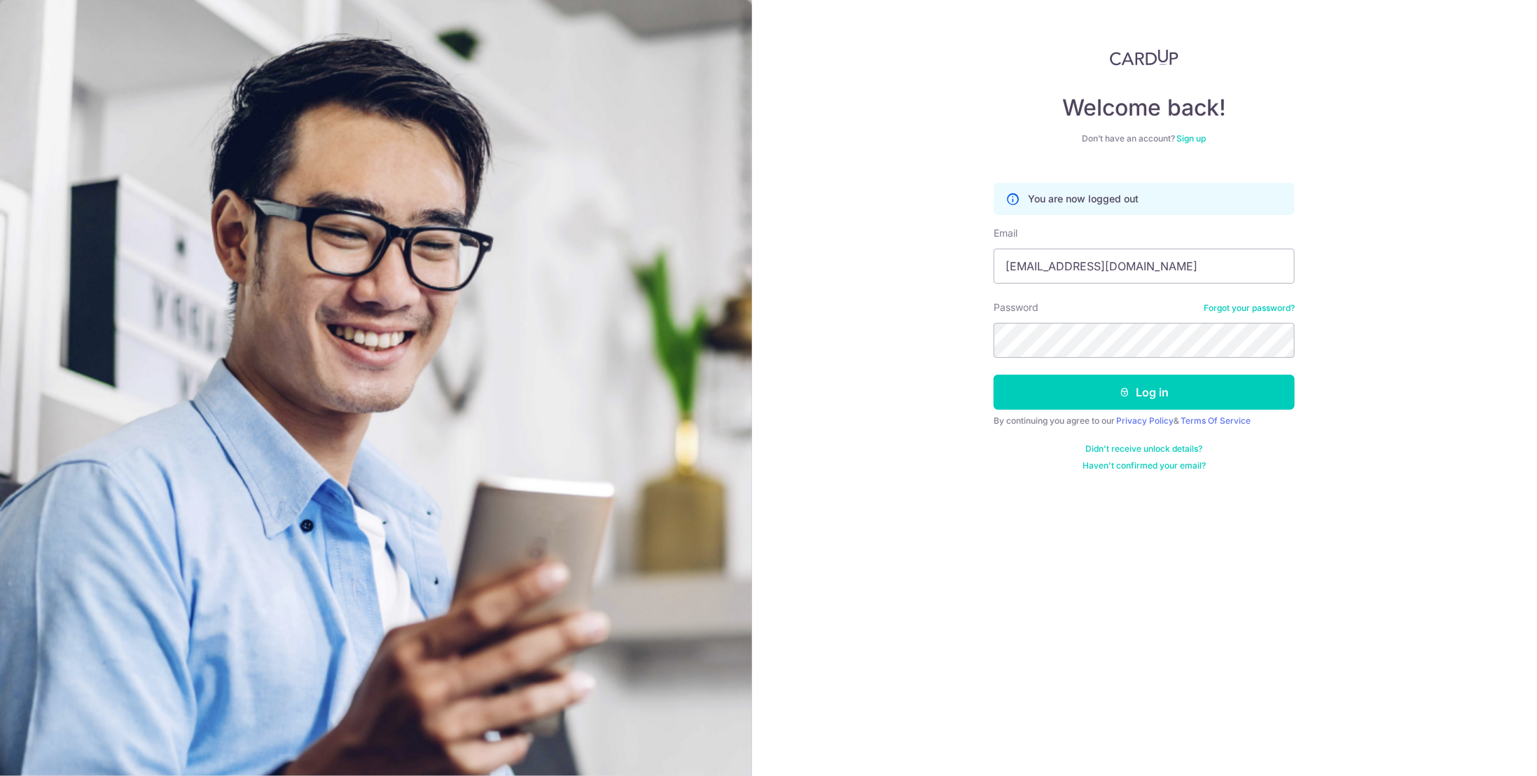
click at [916, 384] on div "Welcome back! Don’t have an account? Sign up You are now logged out Email fayem…" at bounding box center [1145, 388] width 786 height 776
click at [1099, 390] on button "Log in" at bounding box center [1144, 392] width 301 height 35
